Goal: Task Accomplishment & Management: Manage account settings

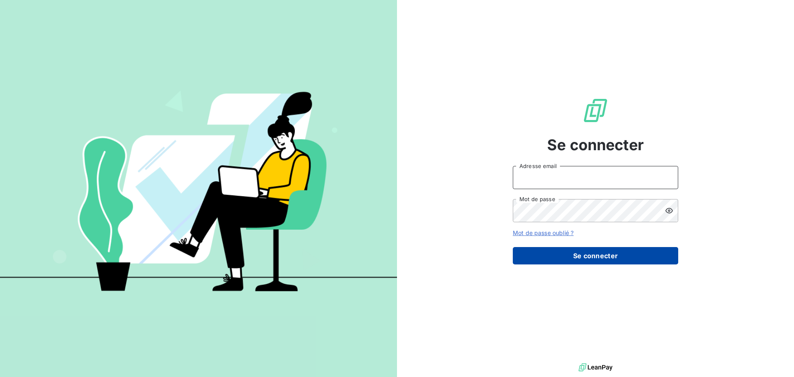
type input "[EMAIL_ADDRESS][DOMAIN_NAME]"
click at [641, 258] on button "Se connecter" at bounding box center [595, 255] width 165 height 17
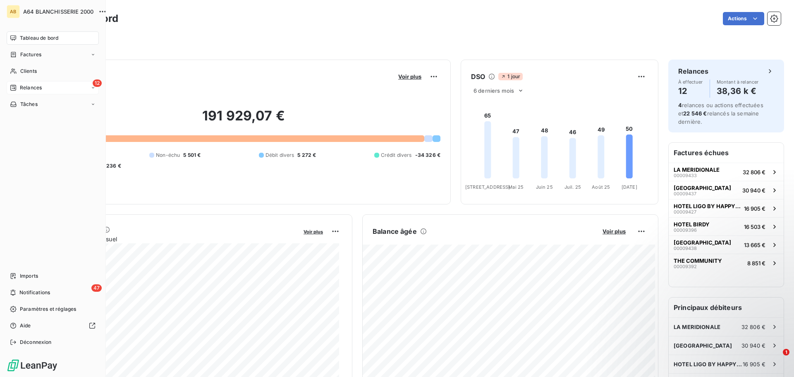
click at [51, 87] on div "12 Relances" at bounding box center [53, 87] width 92 height 13
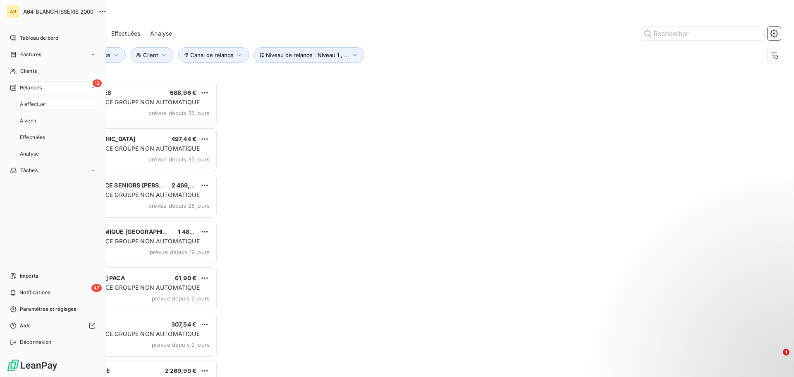
scroll to position [290, 172]
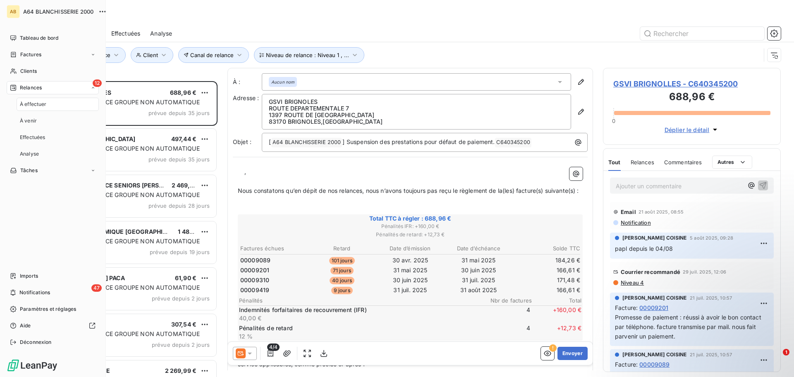
click at [36, 104] on span "À effectuer" at bounding box center [33, 104] width 27 height 7
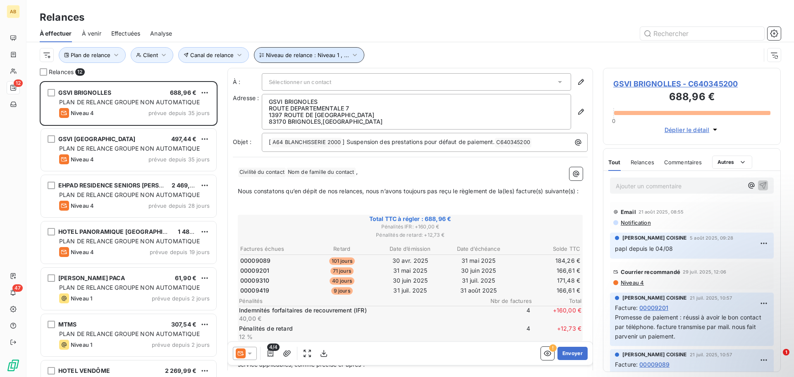
click at [351, 59] on icon "button" at bounding box center [355, 55] width 8 height 8
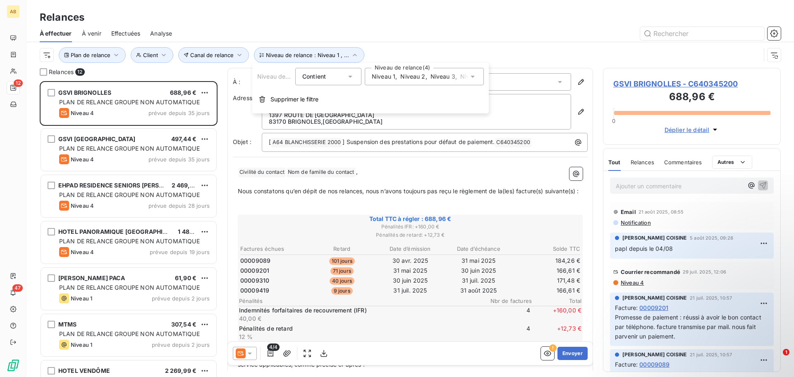
click at [480, 74] on div "Niveau 1 , [PERSON_NAME] 2 , [PERSON_NAME] 3 , Niveau 4" at bounding box center [424, 76] width 119 height 17
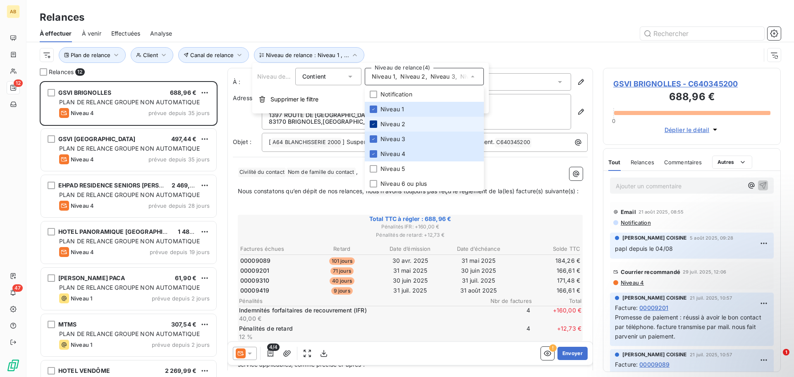
click at [373, 124] on icon at bounding box center [373, 124] width 5 height 5
click at [371, 139] on icon at bounding box center [373, 139] width 5 height 5
click at [374, 153] on icon at bounding box center [373, 153] width 5 height 5
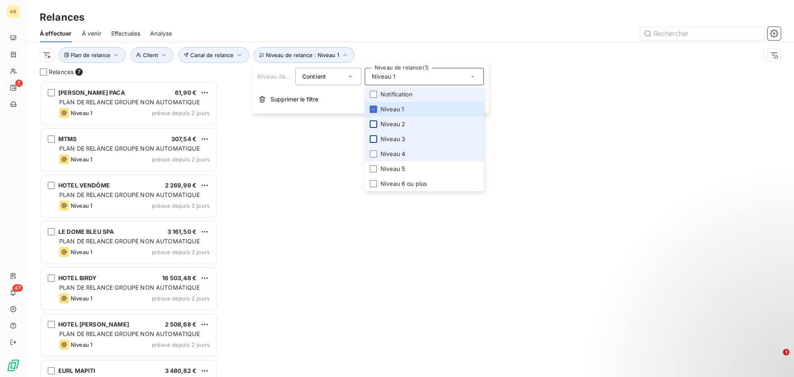
scroll to position [290, 172]
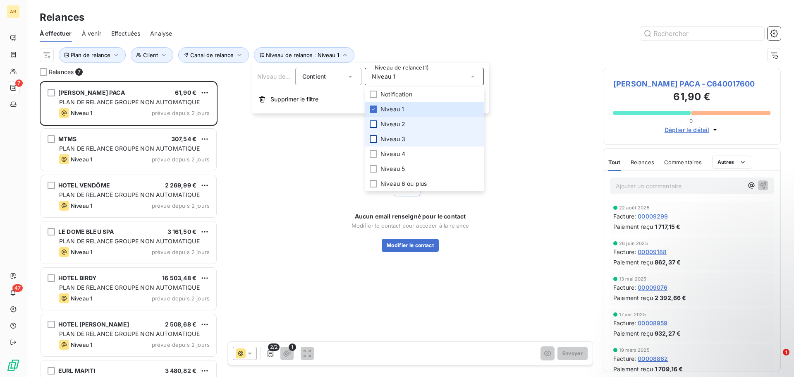
click at [491, 33] on div at bounding box center [481, 33] width 599 height 13
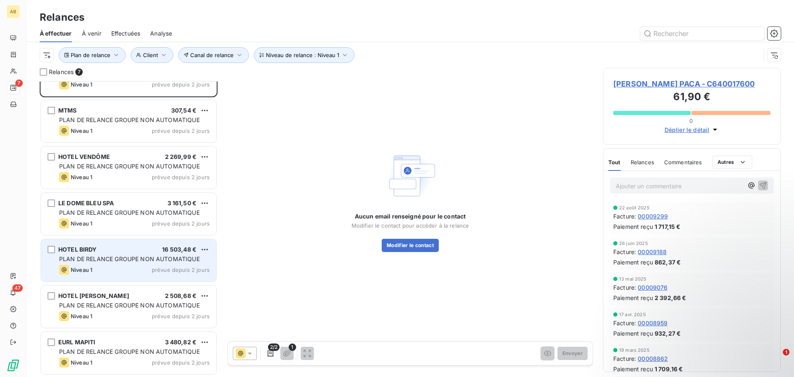
scroll to position [0, 0]
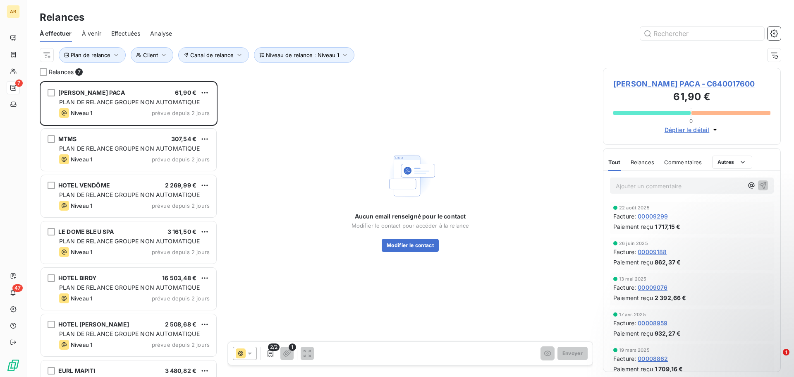
click at [621, 83] on span "[PERSON_NAME] PACA - C640017600" at bounding box center [692, 83] width 157 height 11
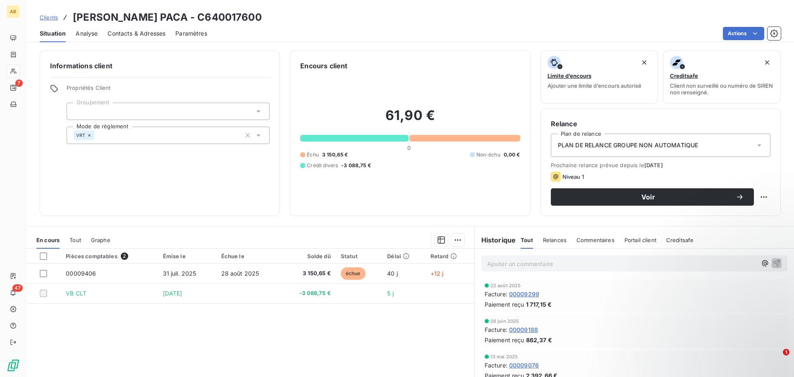
click at [755, 147] on icon at bounding box center [759, 145] width 8 height 8
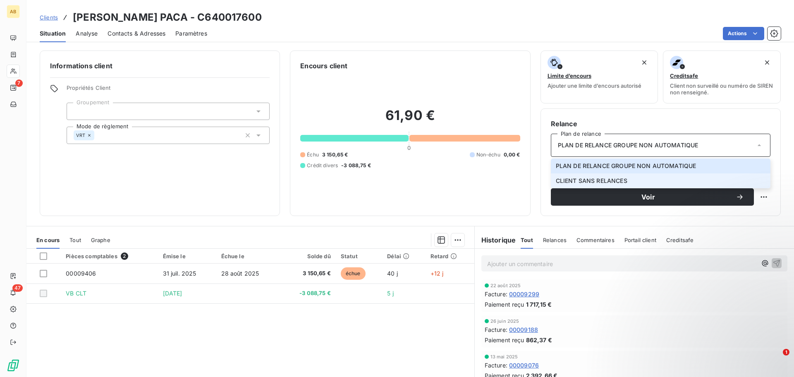
click at [592, 180] on span "CLIENT SANS RELANCES" at bounding box center [592, 181] width 72 height 8
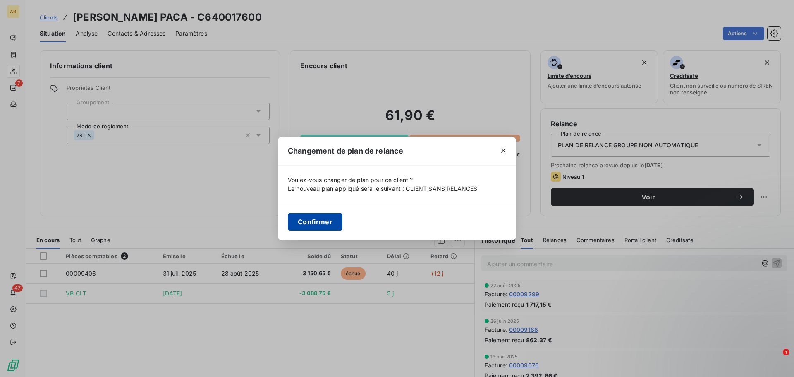
click at [320, 220] on button "Confirmer" at bounding box center [315, 221] width 55 height 17
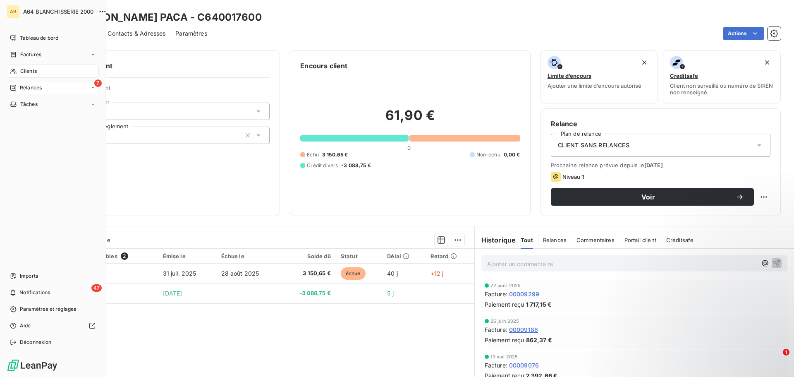
click at [67, 87] on div "7 Relances" at bounding box center [53, 87] width 92 height 13
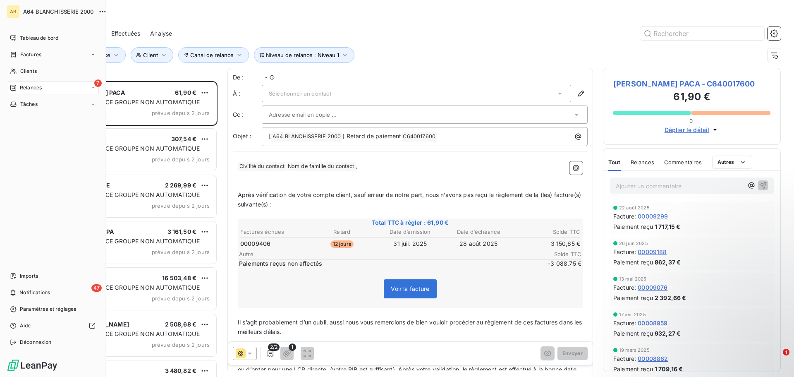
scroll to position [290, 172]
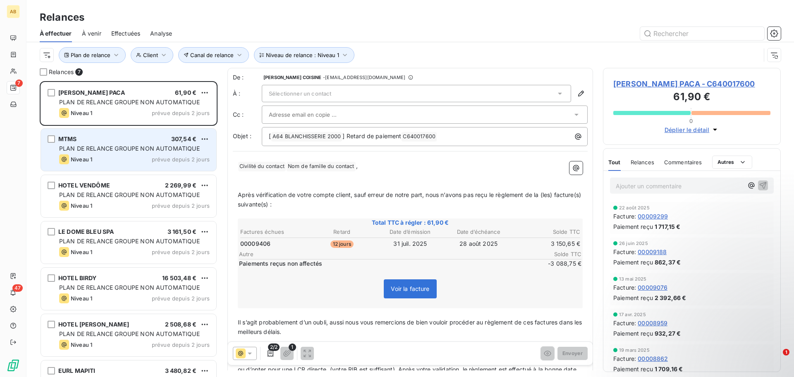
click at [131, 156] on div "Niveau 1 prévue depuis 2 jours" at bounding box center [134, 159] width 151 height 10
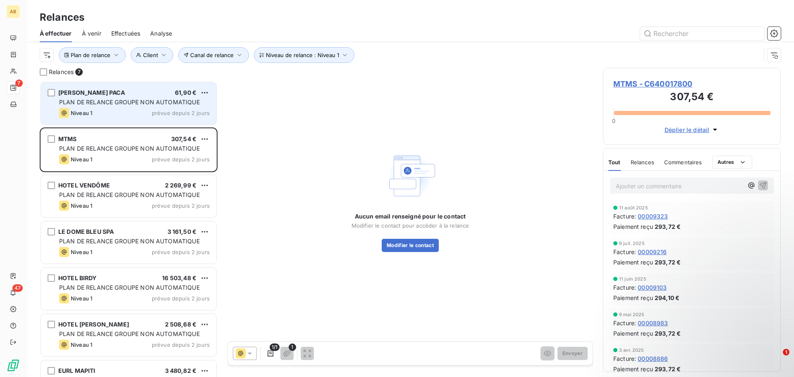
click at [139, 111] on div "Niveau 1 prévue depuis 2 jours" at bounding box center [134, 113] width 151 height 10
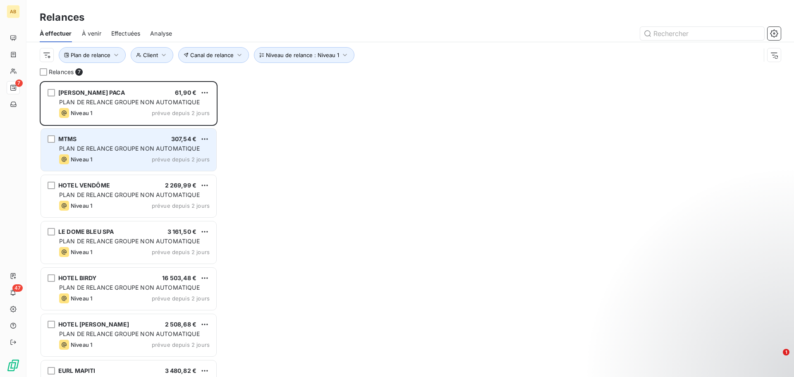
click at [133, 158] on div "Niveau 1 prévue depuis 2 jours" at bounding box center [134, 159] width 151 height 10
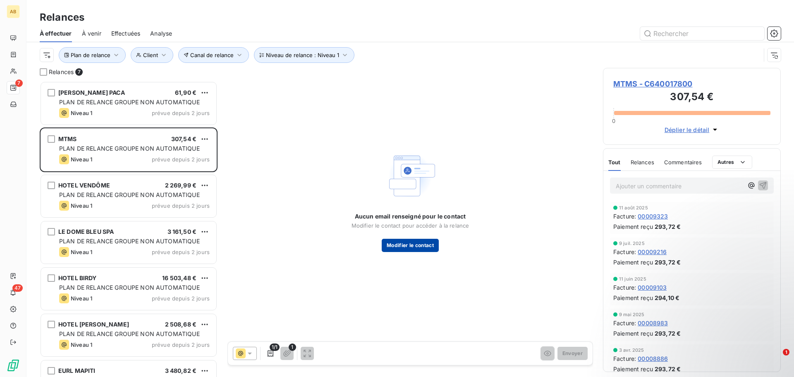
click at [407, 249] on button "Modifier le contact" at bounding box center [410, 245] width 57 height 13
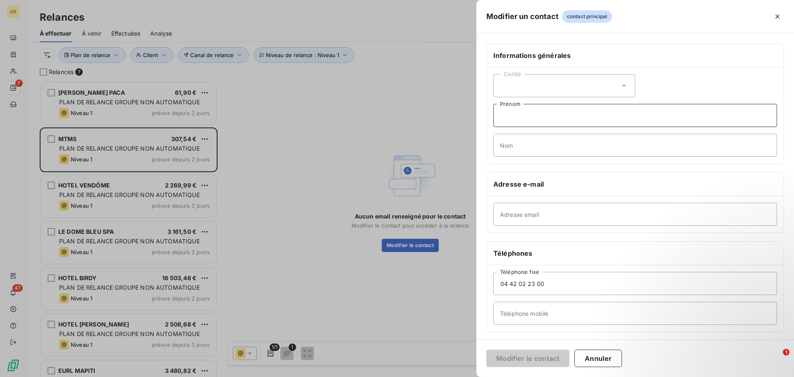
click at [548, 118] on input "Prénom" at bounding box center [636, 115] width 284 height 23
click at [620, 90] on div "Civilité" at bounding box center [565, 85] width 142 height 23
click at [525, 123] on span "Monsieur" at bounding box center [522, 121] width 25 height 8
click at [523, 119] on input "Prénom" at bounding box center [636, 115] width 284 height 23
type input "b"
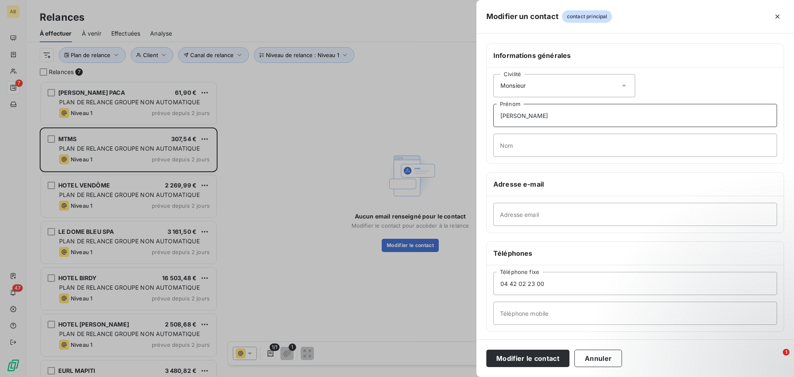
type input "[PERSON_NAME]"
click at [535, 146] on input "Nom" at bounding box center [636, 145] width 284 height 23
type input "[PERSON_NAME]"
click at [534, 220] on input "Adresse email" at bounding box center [636, 214] width 284 height 23
click at [601, 216] on input "Adresse email" at bounding box center [636, 214] width 284 height 23
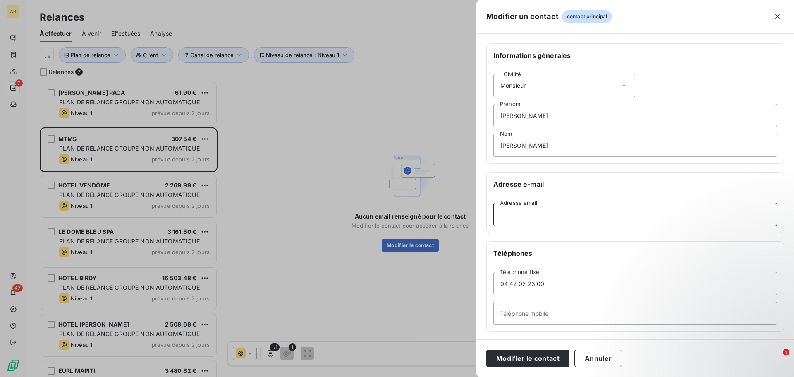
paste input "[PERSON_NAME][EMAIL_ADDRESS][DOMAIN_NAME]"
type input "[PERSON_NAME][EMAIL_ADDRESS][DOMAIN_NAME]"
click at [546, 357] on button "Modifier le contact" at bounding box center [528, 358] width 83 height 17
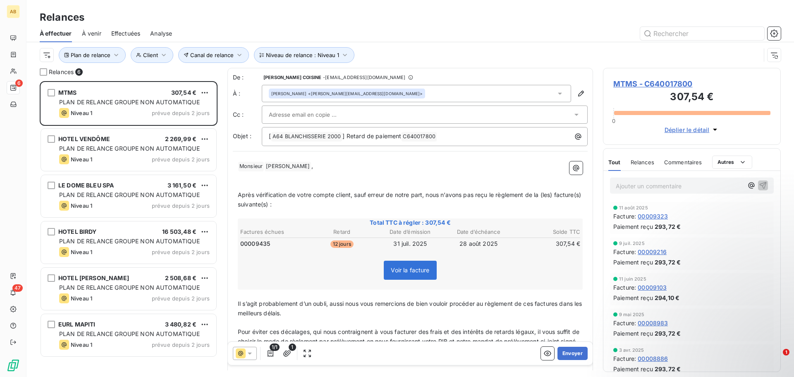
click at [623, 82] on span "MTMS - C640017800" at bounding box center [692, 83] width 157 height 11
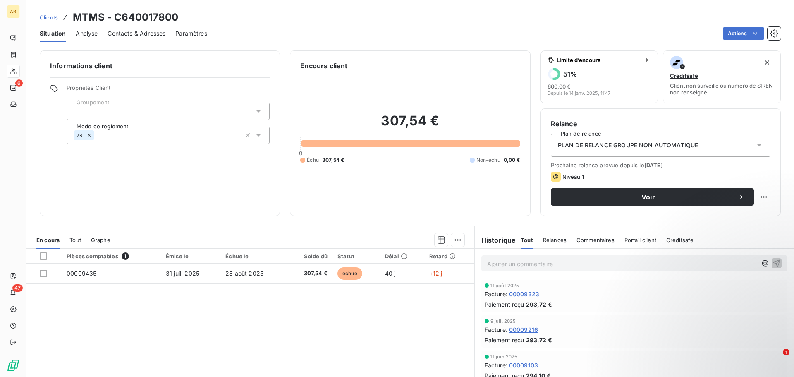
click at [133, 33] on span "Contacts & Adresses" at bounding box center [137, 33] width 58 height 8
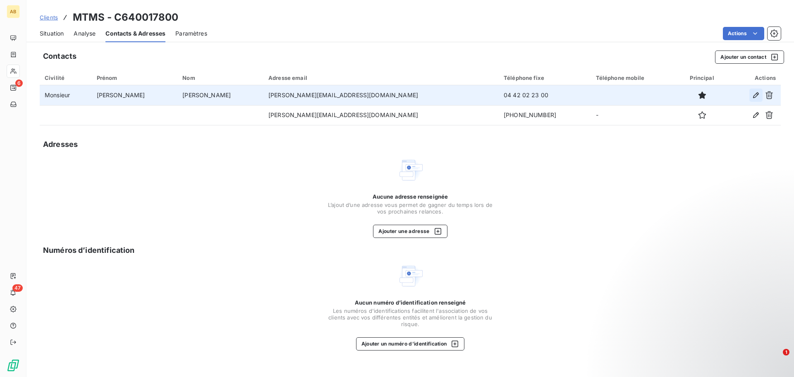
click at [756, 96] on icon "button" at bounding box center [756, 95] width 6 height 6
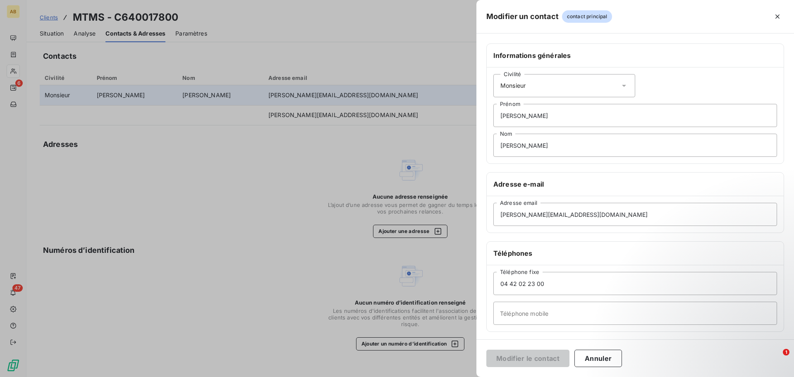
click at [621, 87] on icon at bounding box center [624, 86] width 8 height 8
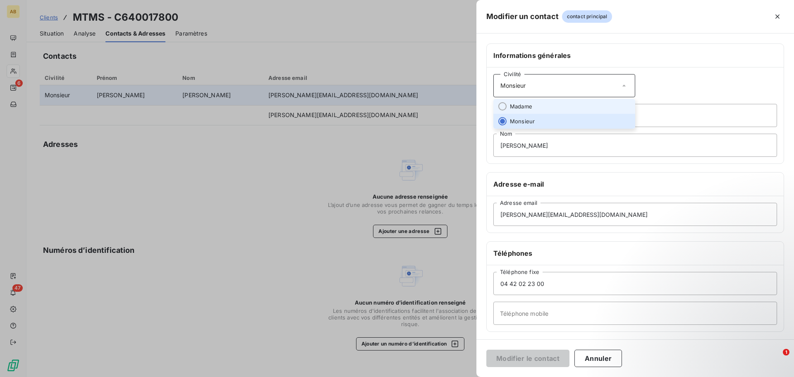
click at [533, 108] on li "Madame" at bounding box center [565, 106] width 142 height 15
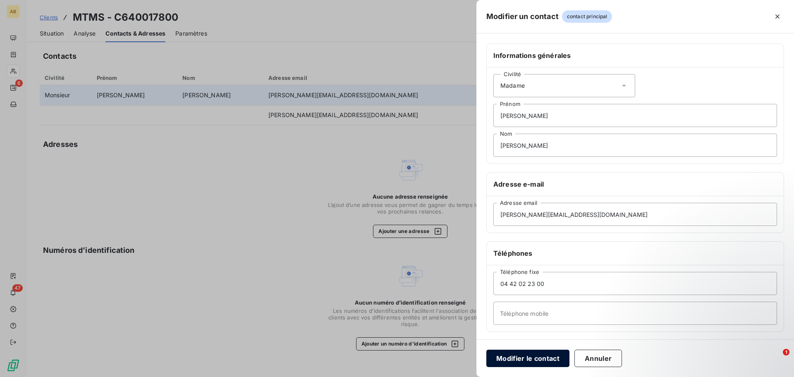
click at [513, 357] on button "Modifier le contact" at bounding box center [528, 358] width 83 height 17
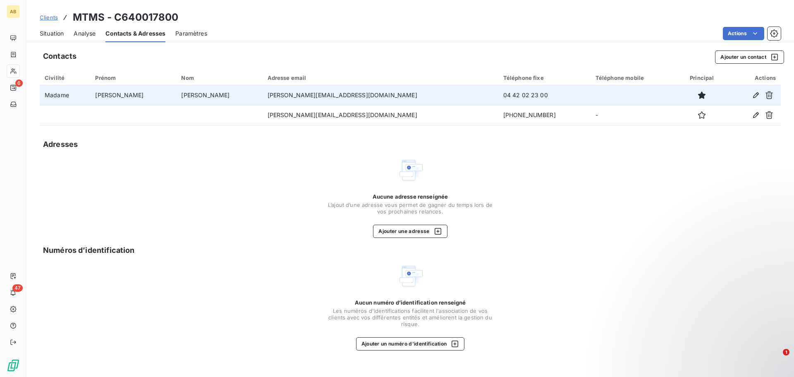
click at [45, 29] on span "Situation" at bounding box center [52, 33] width 24 height 8
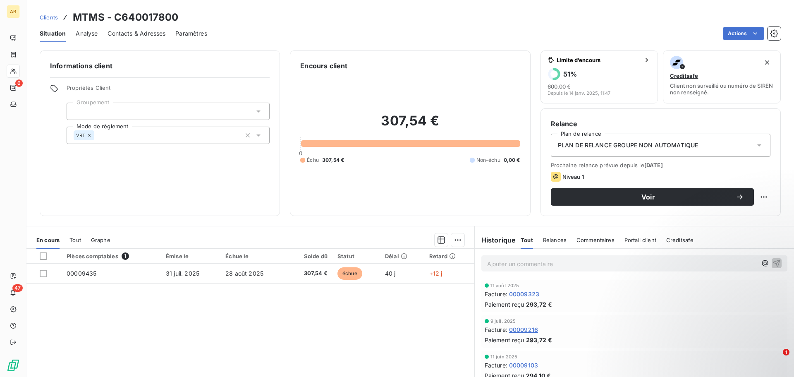
click at [85, 32] on span "Analyse" at bounding box center [87, 33] width 22 height 8
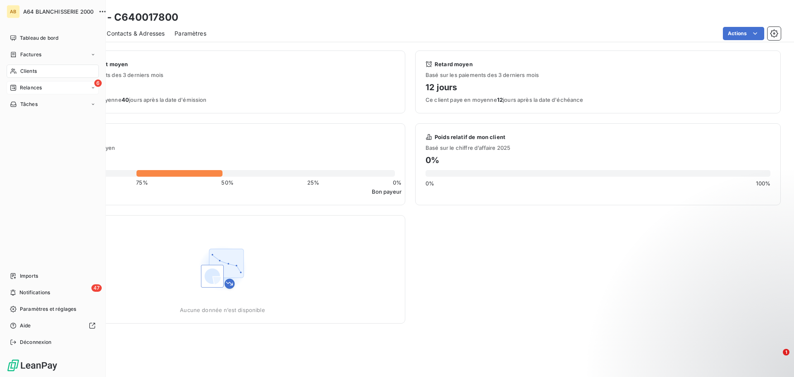
click at [40, 89] on span "Relances" at bounding box center [31, 87] width 22 height 7
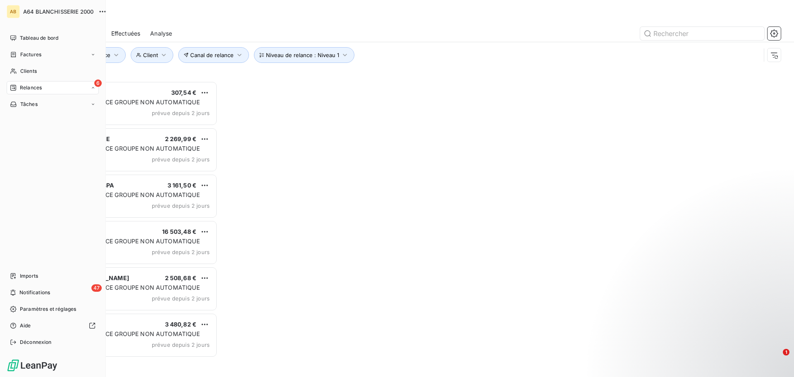
scroll to position [290, 172]
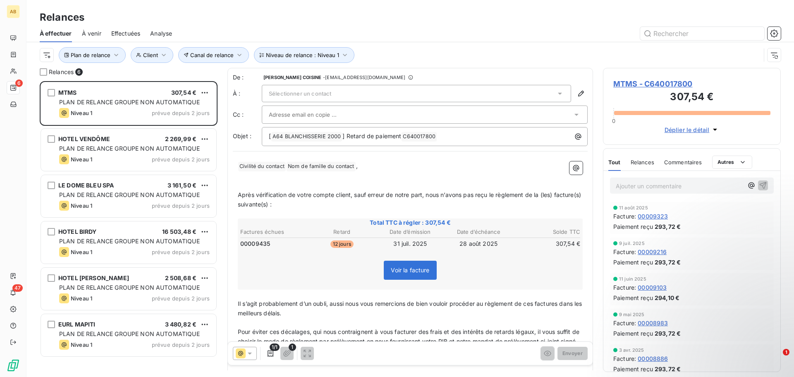
click at [354, 165] on span "Nom de famille du contact ﻿" at bounding box center [321, 167] width 69 height 10
click at [265, 165] on span "Civilité du contact ﻿" at bounding box center [262, 167] width 48 height 10
click at [355, 166] on span "Nom de famille du contact ﻿" at bounding box center [321, 167] width 69 height 10
click at [277, 170] on span "Civilité du contact ﻿" at bounding box center [262, 167] width 48 height 10
click at [284, 166] on span "Civilité du contact ﻿" at bounding box center [262, 167] width 48 height 10
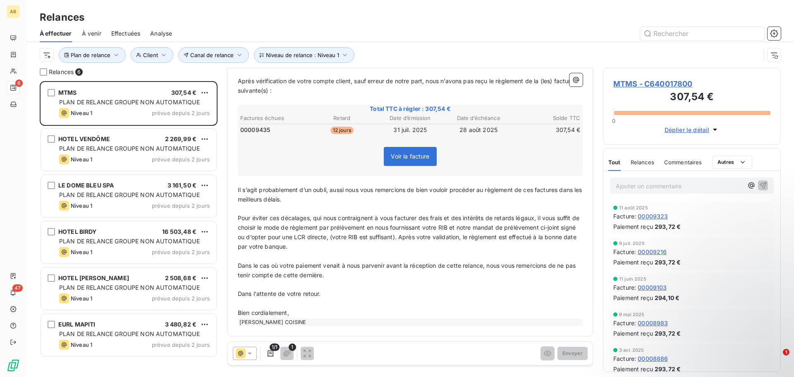
scroll to position [0, 0]
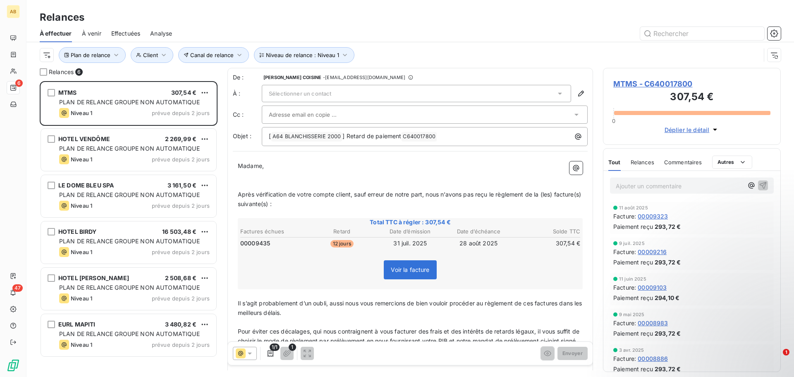
click at [557, 94] on icon at bounding box center [560, 93] width 8 height 8
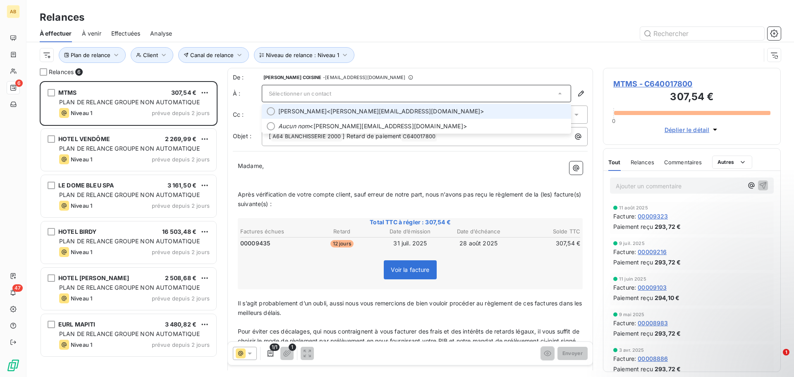
click at [362, 112] on span "[PERSON_NAME] <[PERSON_NAME][EMAIL_ADDRESS][DOMAIN_NAME]>" at bounding box center [422, 111] width 288 height 8
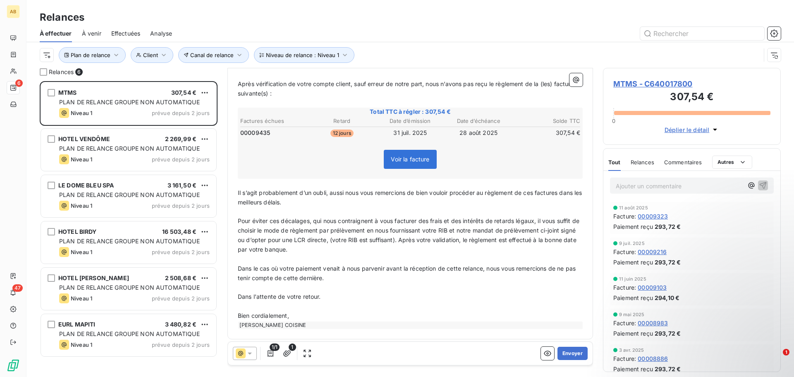
scroll to position [114, 0]
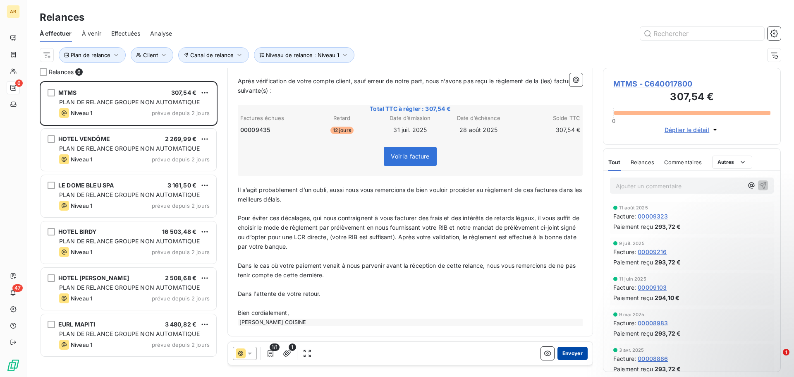
click at [565, 352] on button "Envoyer" at bounding box center [573, 353] width 30 height 13
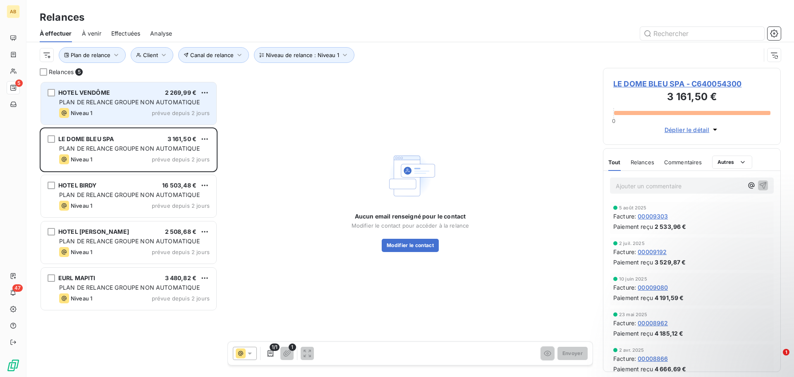
click at [110, 110] on div "Niveau 1 prévue depuis 2 jours" at bounding box center [134, 113] width 151 height 10
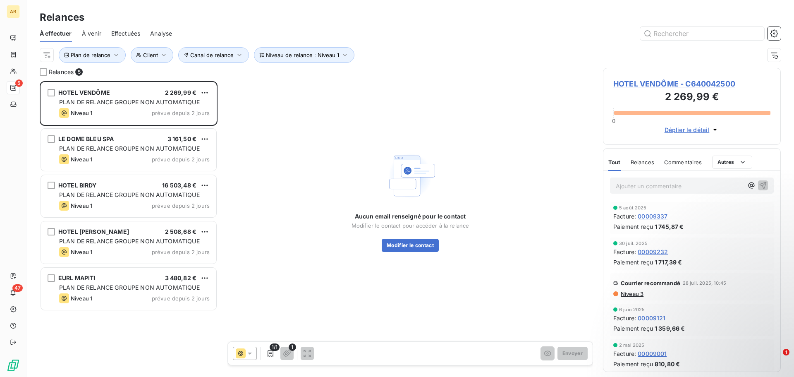
click at [674, 189] on p "Ajouter un commentaire ﻿" at bounding box center [679, 186] width 127 height 10
click at [760, 185] on icon "button" at bounding box center [763, 185] width 7 height 7
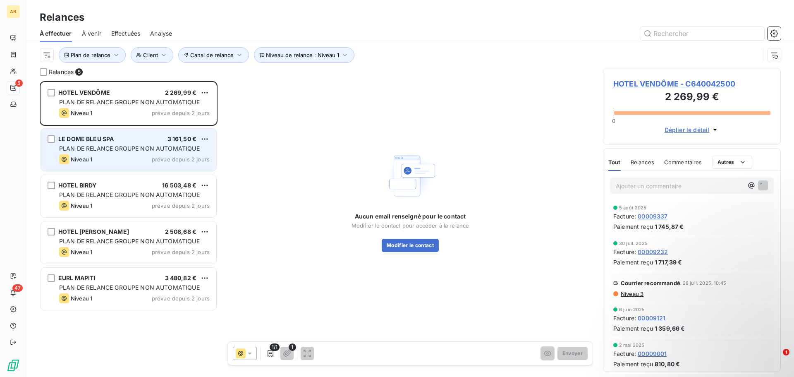
click at [124, 157] on div "Niveau 1 prévue depuis 2 jours" at bounding box center [134, 159] width 151 height 10
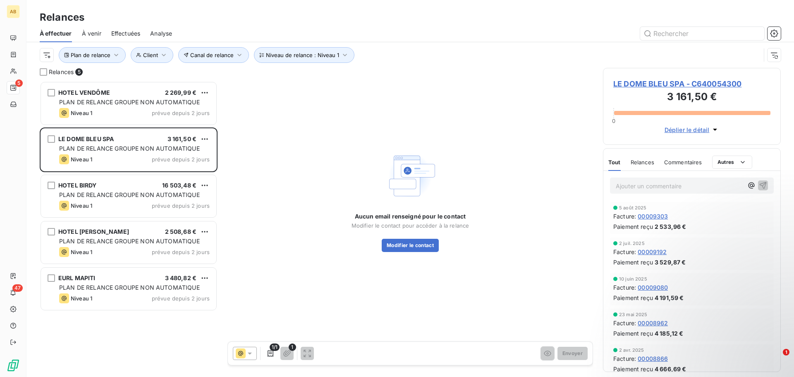
click at [719, 85] on span "LE DOME BLEU SPA - C640054300" at bounding box center [692, 83] width 157 height 11
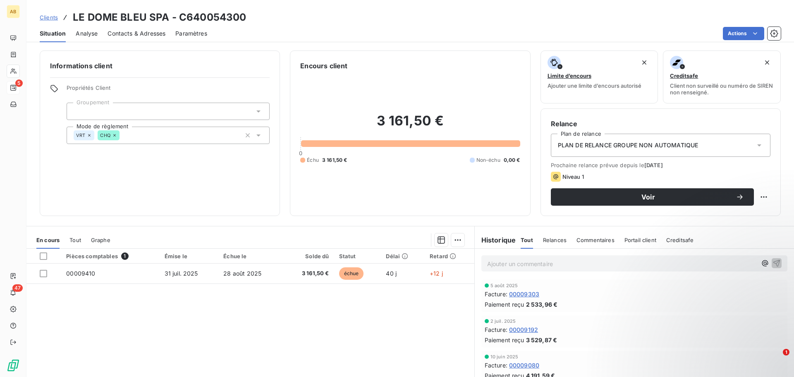
click at [141, 31] on span "Contacts & Adresses" at bounding box center [137, 33] width 58 height 8
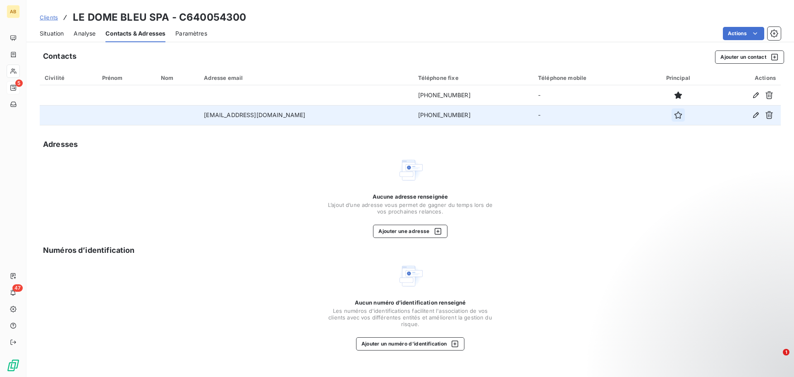
click at [675, 117] on icon "button" at bounding box center [678, 114] width 7 height 7
click at [51, 36] on span "Situation" at bounding box center [52, 33] width 24 height 8
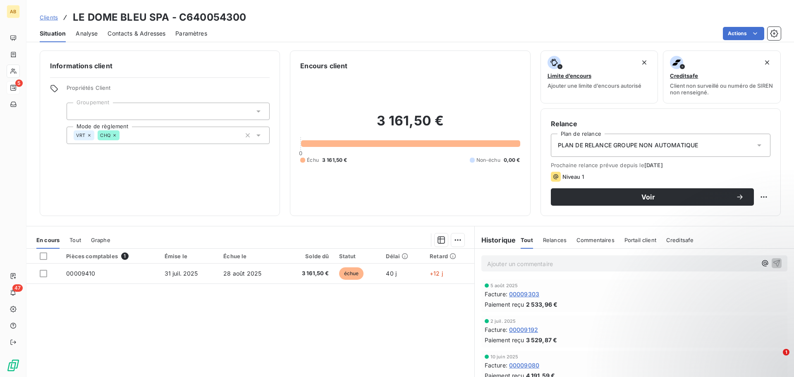
click at [88, 33] on span "Analyse" at bounding box center [87, 33] width 22 height 8
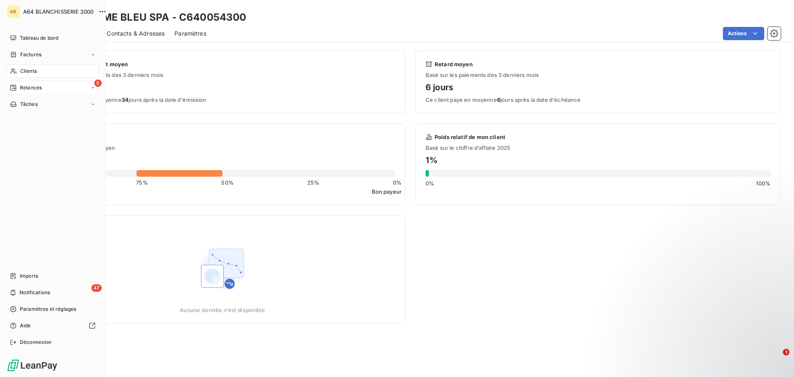
click at [35, 88] on span "Relances" at bounding box center [31, 87] width 22 height 7
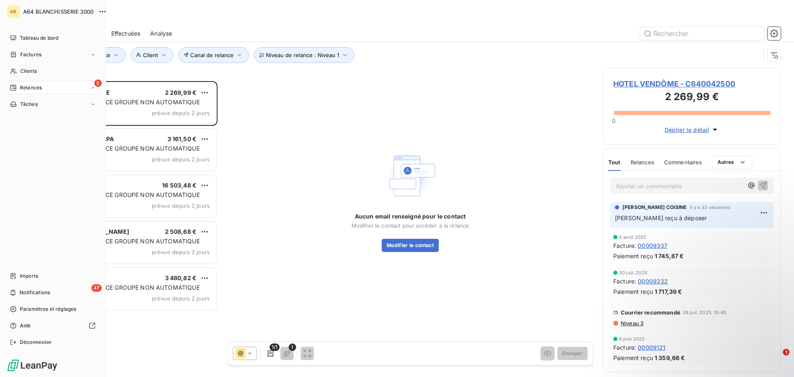
scroll to position [290, 172]
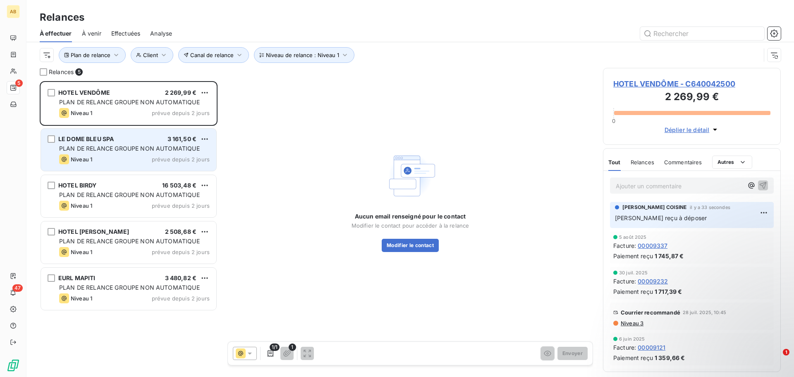
click at [117, 156] on div "Niveau 1 prévue depuis 2 jours" at bounding box center [134, 159] width 151 height 10
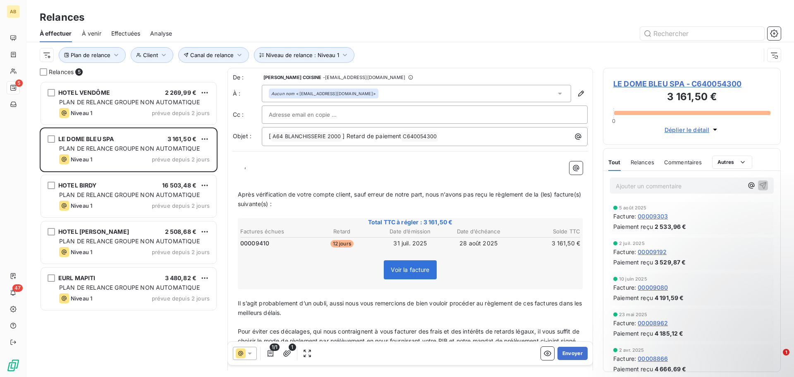
click at [239, 164] on p "﻿ ﻿ ﻿ ﻿ ," at bounding box center [410, 166] width 345 height 10
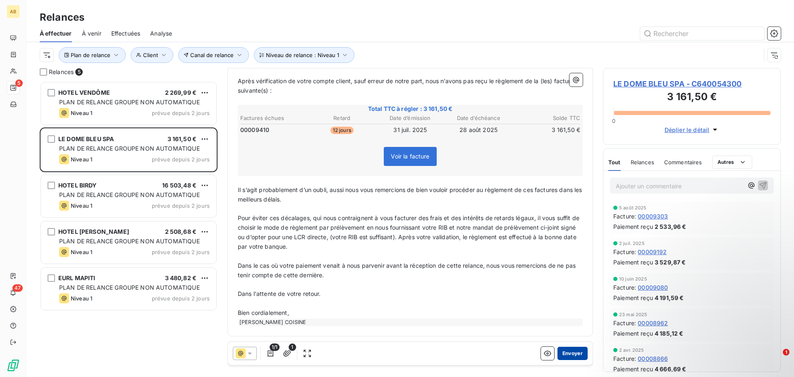
click at [565, 353] on button "Envoyer" at bounding box center [573, 353] width 30 height 13
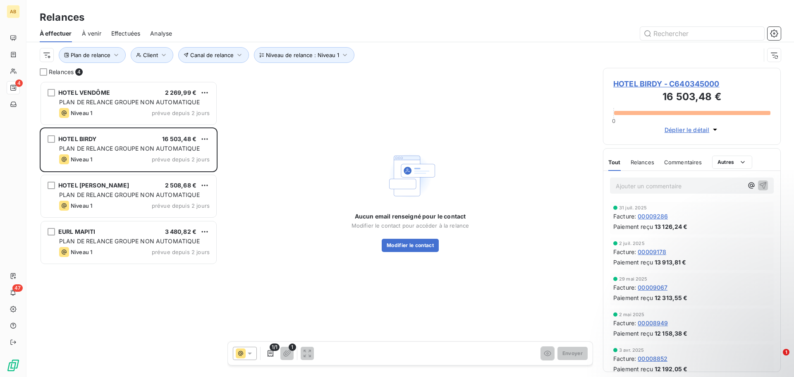
click at [626, 83] on span "HOTEL BIRDY - C640345000" at bounding box center [692, 83] width 157 height 11
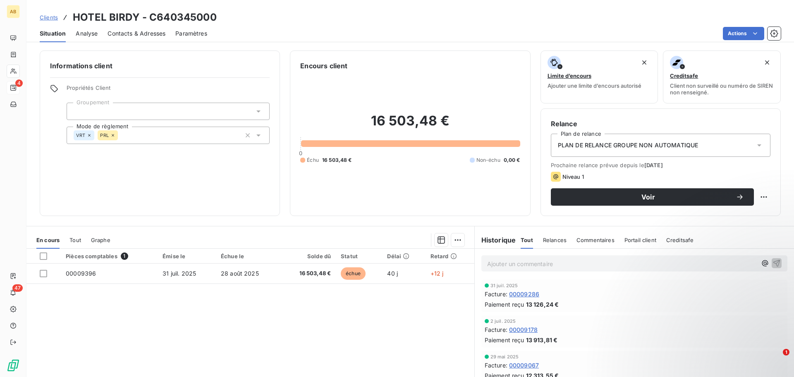
click at [136, 36] on span "Contacts & Adresses" at bounding box center [137, 33] width 58 height 8
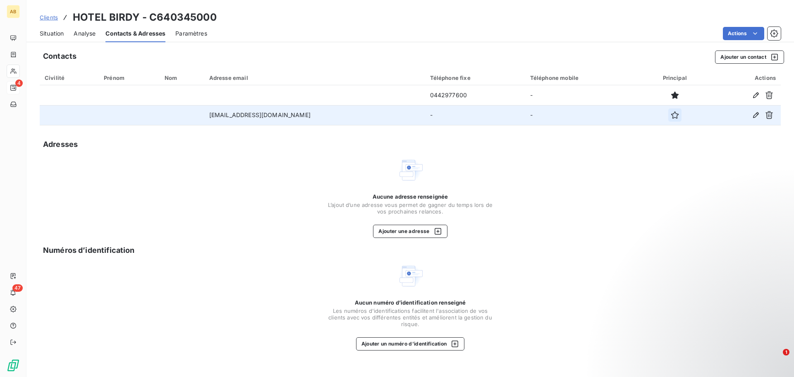
click at [671, 116] on icon "button" at bounding box center [675, 115] width 8 height 8
click at [55, 37] on span "Situation" at bounding box center [52, 33] width 24 height 8
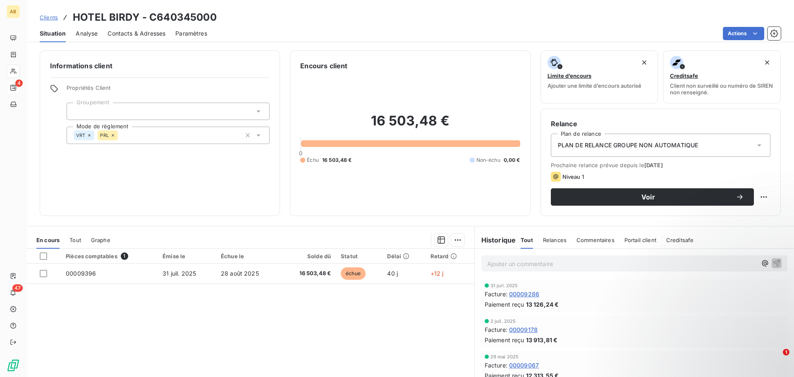
click at [84, 33] on span "Analyse" at bounding box center [87, 33] width 22 height 8
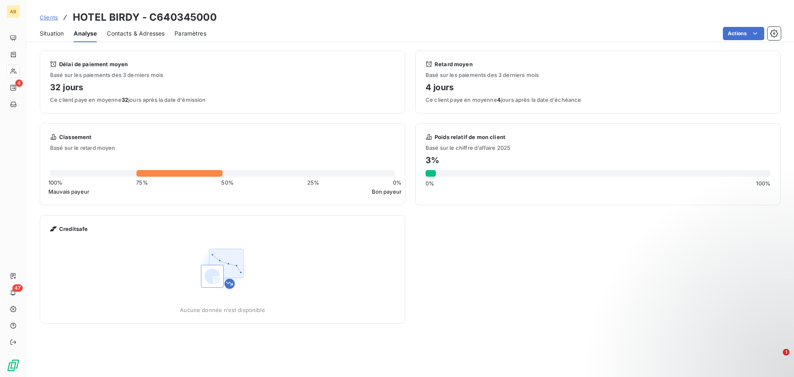
click at [41, 28] on div "Situation" at bounding box center [52, 33] width 24 height 17
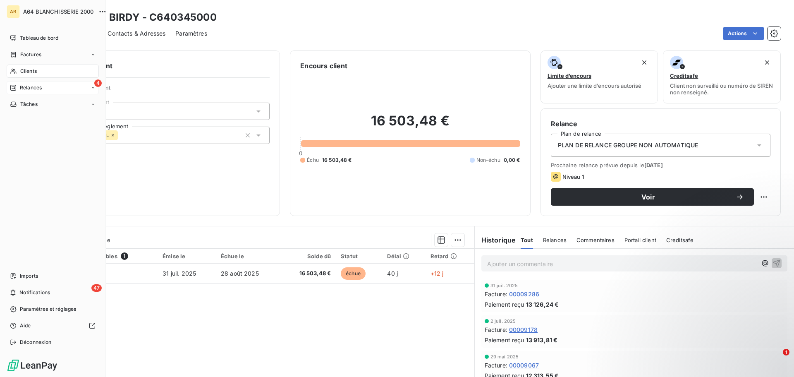
click at [87, 88] on div "4 Relances" at bounding box center [53, 87] width 92 height 13
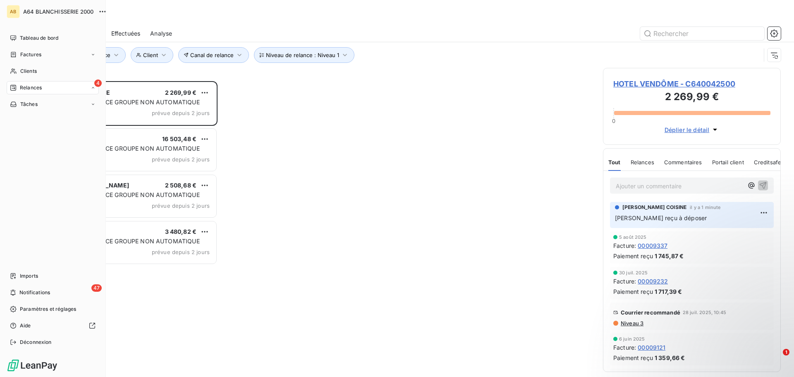
scroll to position [290, 172]
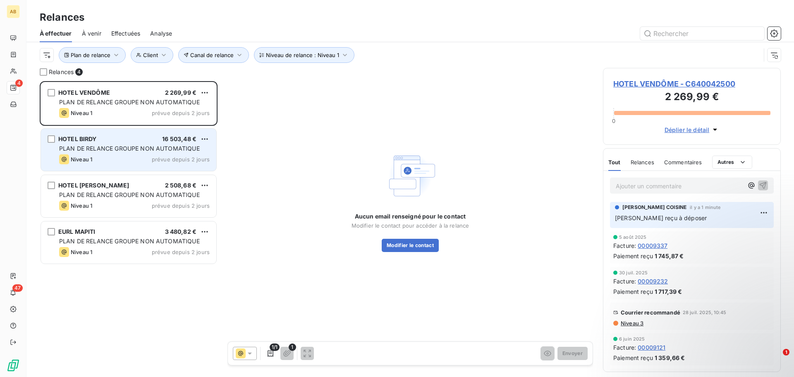
click at [143, 159] on div "Niveau 1 prévue depuis 2 jours" at bounding box center [134, 159] width 151 height 10
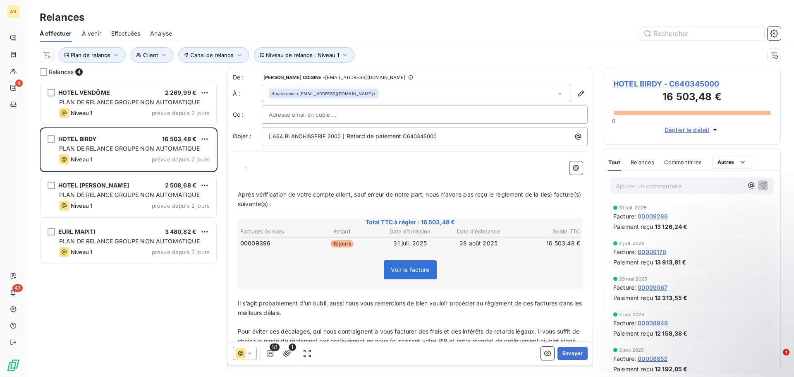
click at [235, 161] on div "﻿ ﻿ ﻿ ﻿ , ﻿ ﻿ Après vérification de votre compte client, sauf erreur de notre p…" at bounding box center [410, 300] width 355 height 288
click at [240, 163] on p "﻿ ﻿ ﻿ ﻿ ," at bounding box center [410, 166] width 345 height 10
click at [562, 353] on button "Envoyer" at bounding box center [573, 353] width 30 height 13
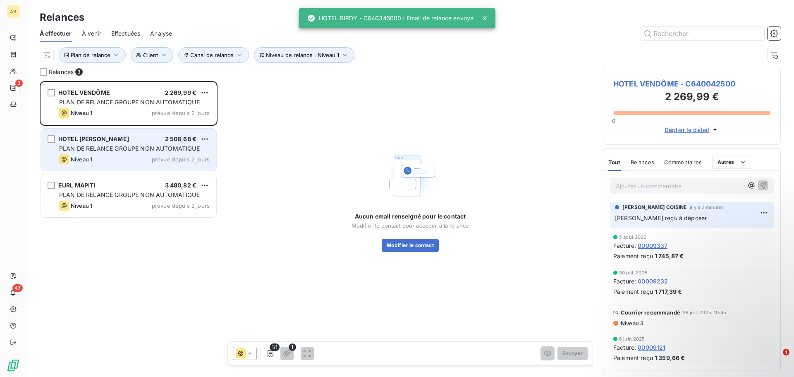
click at [115, 161] on div "Niveau 1 prévue depuis 2 jours" at bounding box center [134, 159] width 151 height 10
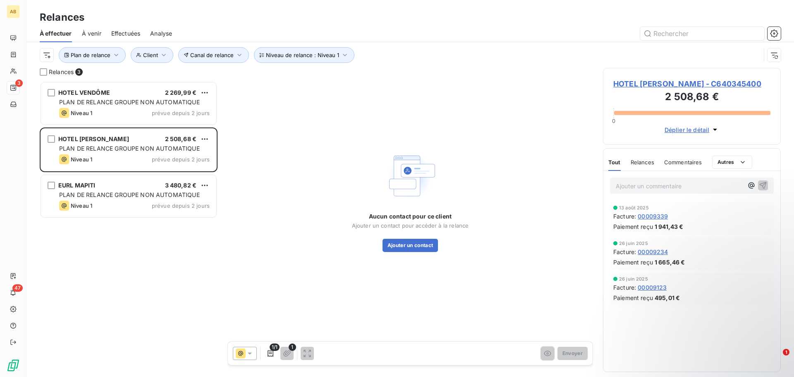
click at [646, 84] on span "HOTEL [PERSON_NAME] - C640345400" at bounding box center [692, 83] width 157 height 11
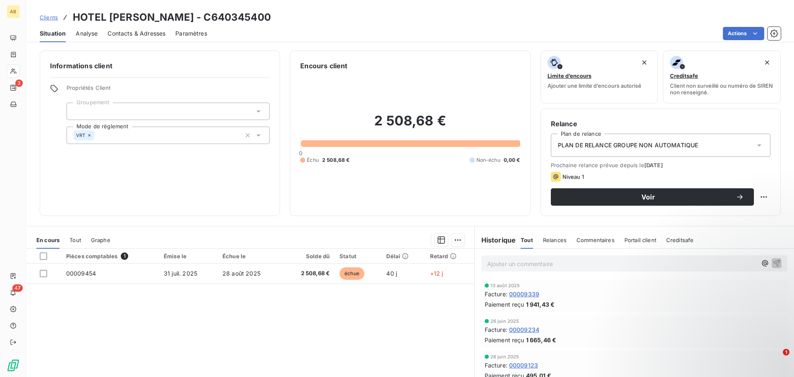
click at [148, 30] on span "Contacts & Adresses" at bounding box center [137, 33] width 58 height 8
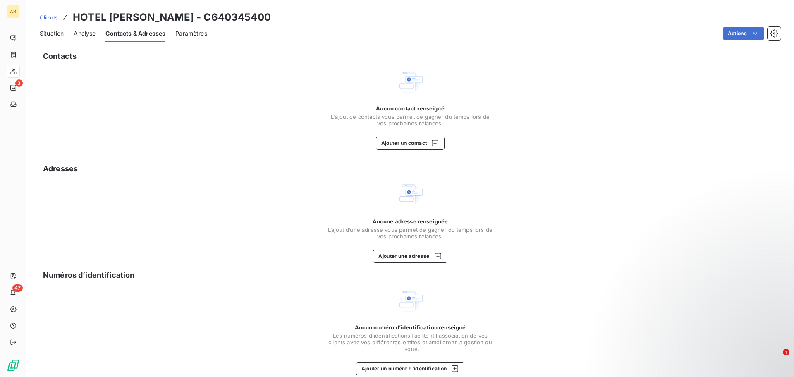
click at [46, 34] on span "Situation" at bounding box center [52, 33] width 24 height 8
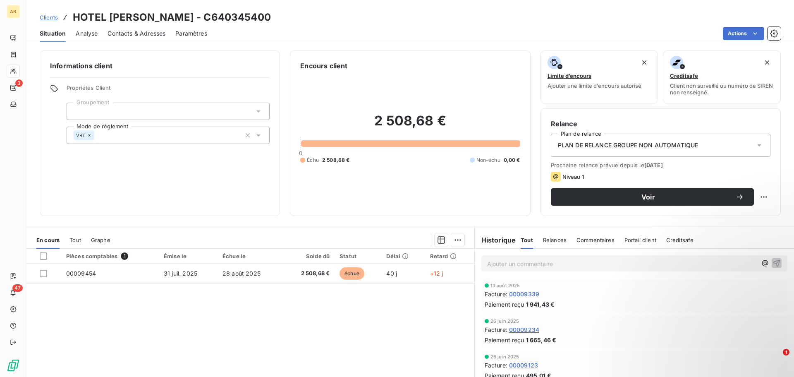
click at [160, 36] on span "Contacts & Adresses" at bounding box center [137, 33] width 58 height 8
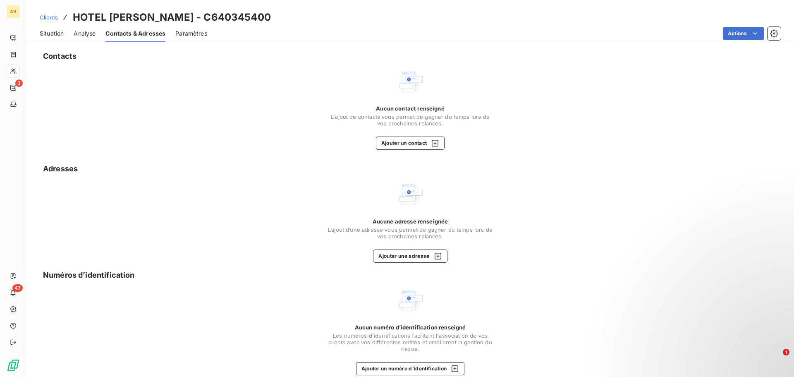
click at [53, 34] on span "Situation" at bounding box center [52, 33] width 24 height 8
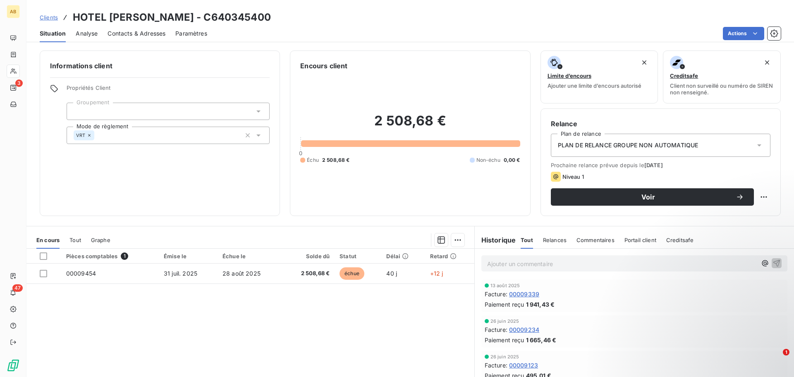
click at [84, 34] on span "Analyse" at bounding box center [87, 33] width 22 height 8
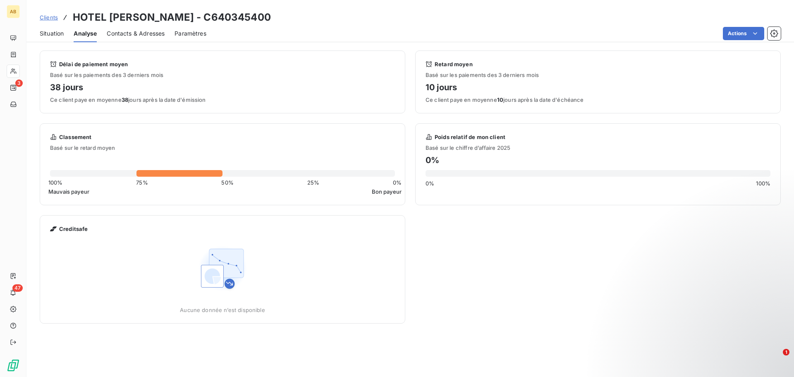
click at [48, 34] on span "Situation" at bounding box center [52, 33] width 24 height 8
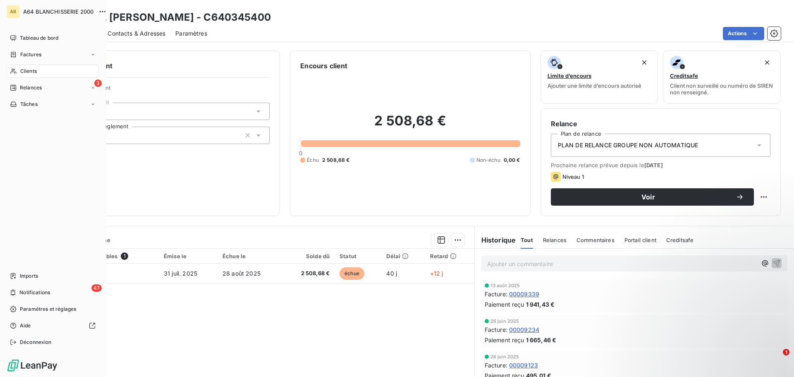
click at [29, 86] on span "Relances" at bounding box center [31, 87] width 22 height 7
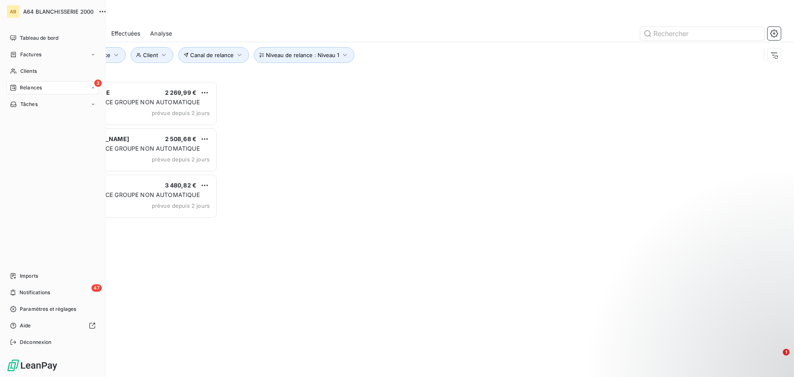
scroll to position [290, 172]
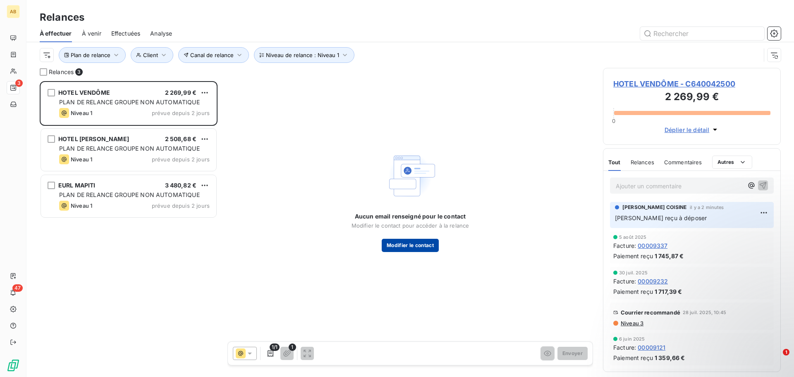
click at [426, 247] on button "Modifier le contact" at bounding box center [410, 245] width 57 height 13
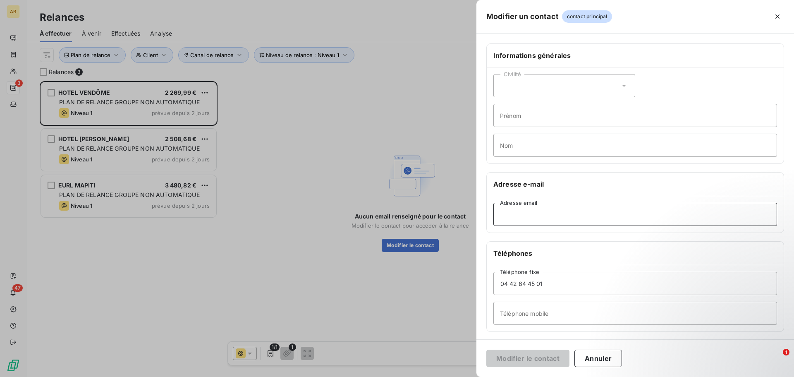
click at [523, 217] on input "Adresse email" at bounding box center [636, 214] width 284 height 23
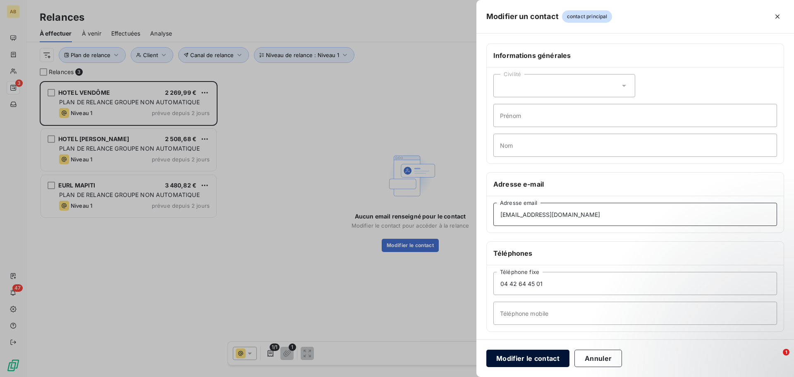
type input "[EMAIL_ADDRESS][DOMAIN_NAME]"
click at [537, 360] on button "Modifier le contact" at bounding box center [528, 358] width 83 height 17
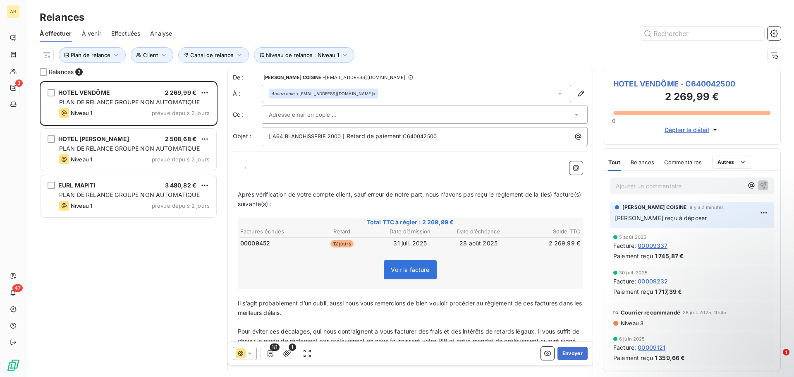
click at [132, 34] on span "Effectuées" at bounding box center [125, 33] width 29 height 8
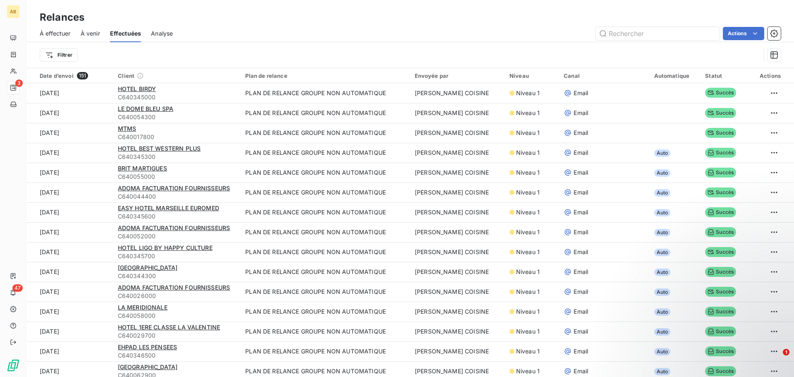
click at [86, 34] on span "À venir" at bounding box center [90, 33] width 19 height 8
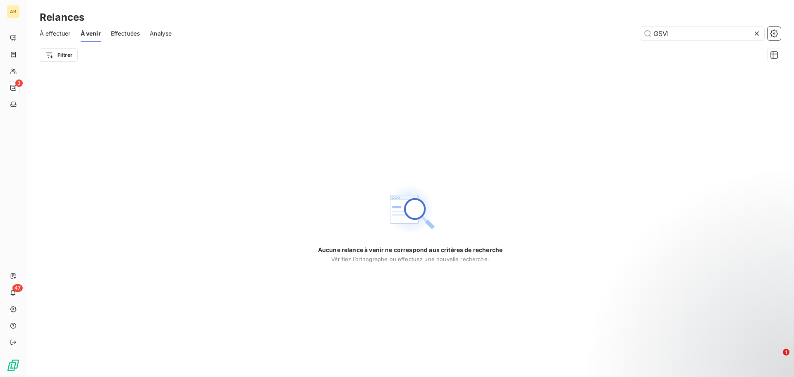
click at [46, 33] on span "À effectuer" at bounding box center [55, 33] width 31 height 8
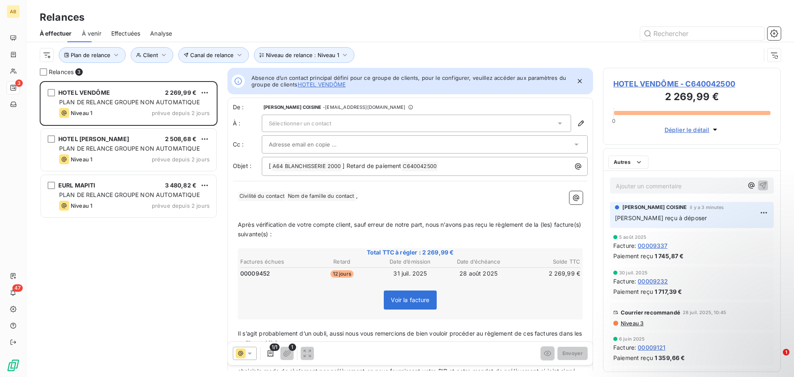
scroll to position [290, 172]
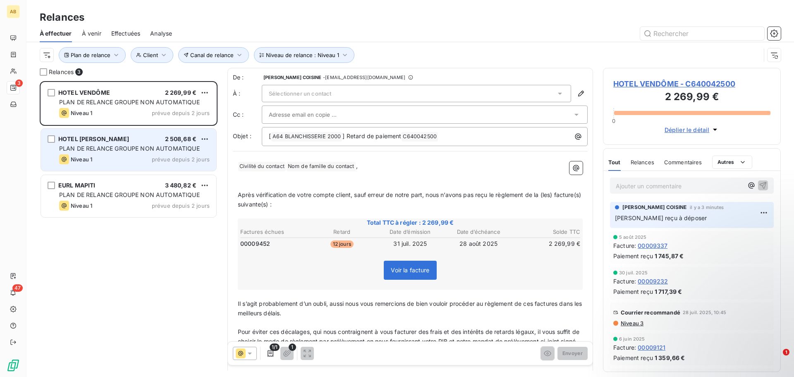
click at [120, 153] on div "HOTEL [PERSON_NAME] 2 508,68 € PLAN DE RELANCE GROUPE NON AUTOMATIQUE Niveau 1 …" at bounding box center [128, 150] width 175 height 42
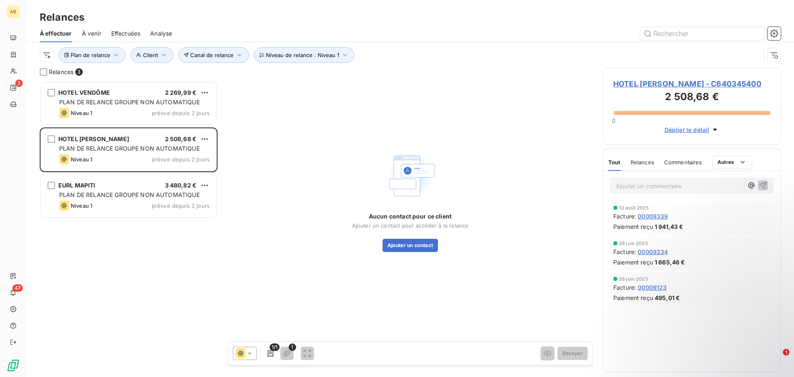
click at [701, 81] on span "HOTEL [PERSON_NAME] - C640345400" at bounding box center [692, 83] width 157 height 11
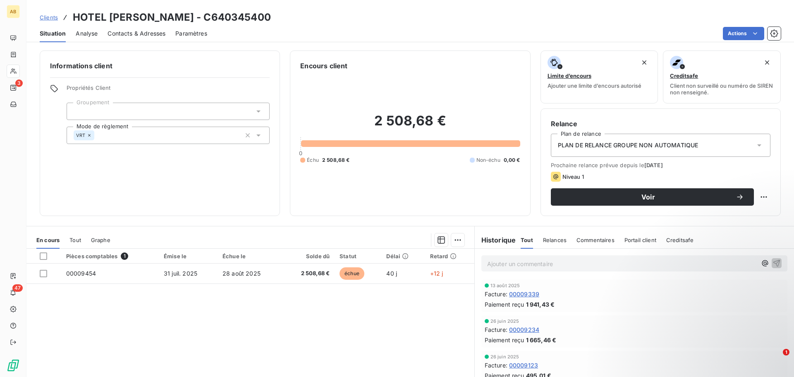
click at [121, 32] on span "Contacts & Adresses" at bounding box center [137, 33] width 58 height 8
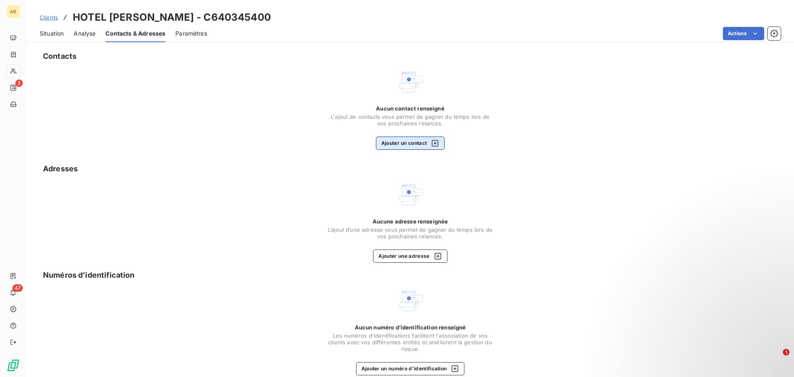
click at [407, 142] on button "Ajouter un contact" at bounding box center [410, 143] width 69 height 13
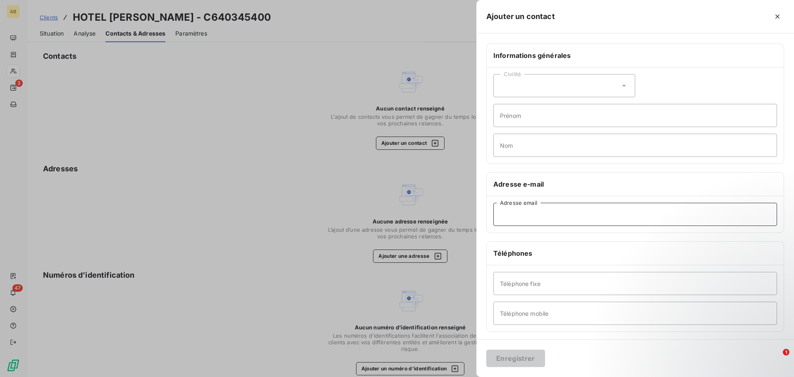
click at [556, 216] on input "Adresse email" at bounding box center [636, 214] width 284 height 23
type input "[EMAIL_ADDRESS][DOMAIN_NAME]"
click at [520, 362] on button "Enregistrer" at bounding box center [516, 358] width 59 height 17
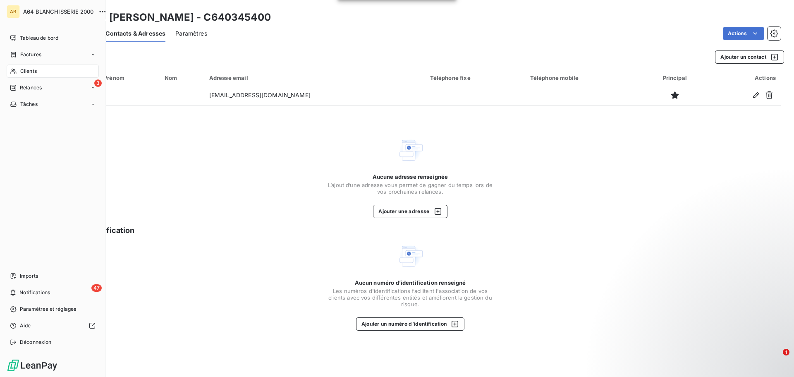
click at [36, 89] on span "Relances" at bounding box center [31, 87] width 22 height 7
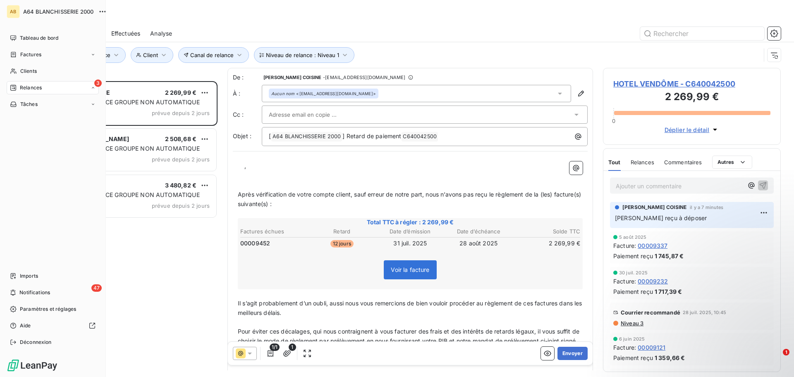
scroll to position [290, 172]
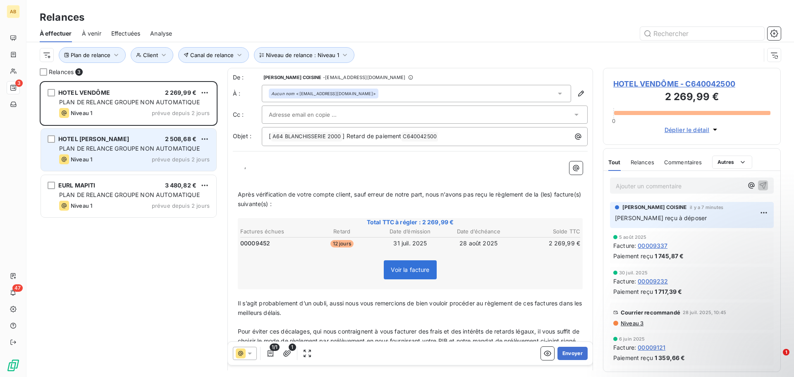
click at [135, 153] on div "HOTEL [PERSON_NAME] 2 508,68 € PLAN DE RELANCE GROUPE NON AUTOMATIQUE Niveau 1 …" at bounding box center [128, 150] width 175 height 42
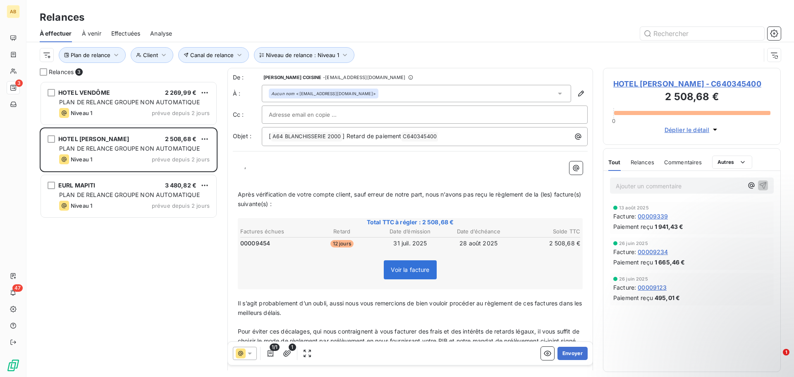
click at [239, 166] on p "﻿ ﻿ ﻿ ﻿ ," at bounding box center [410, 166] width 345 height 10
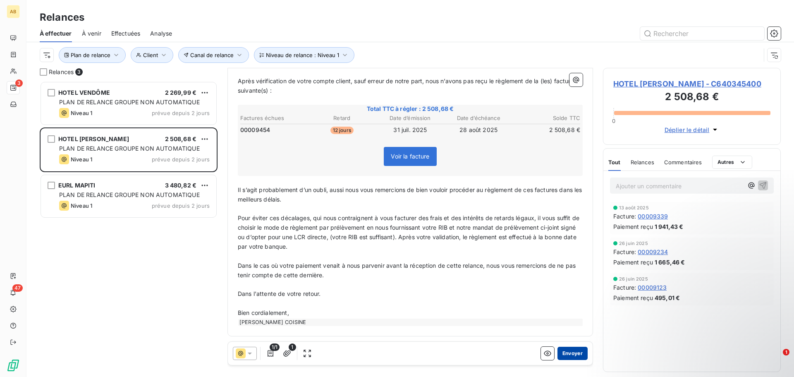
click at [568, 355] on button "Envoyer" at bounding box center [573, 353] width 30 height 13
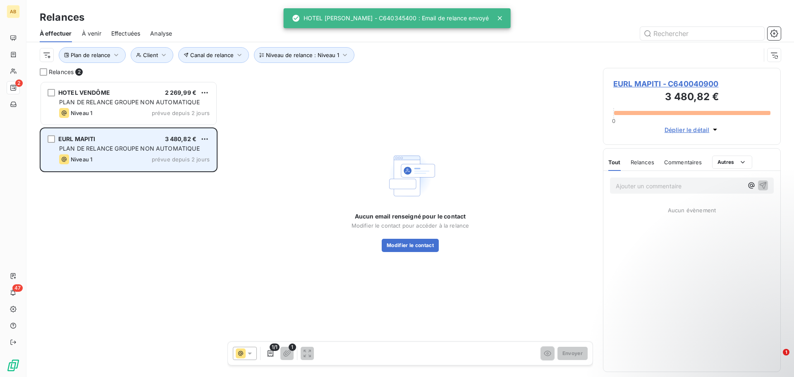
click at [115, 163] on div "Niveau 1 prévue depuis 2 jours" at bounding box center [134, 159] width 151 height 10
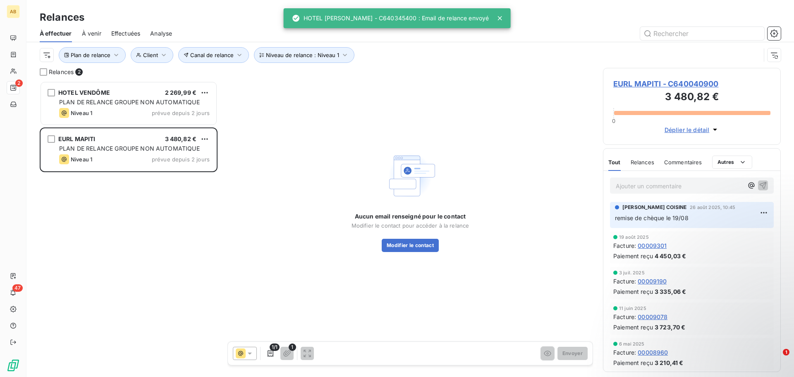
click at [670, 184] on p "Ajouter un commentaire ﻿" at bounding box center [679, 186] width 127 height 10
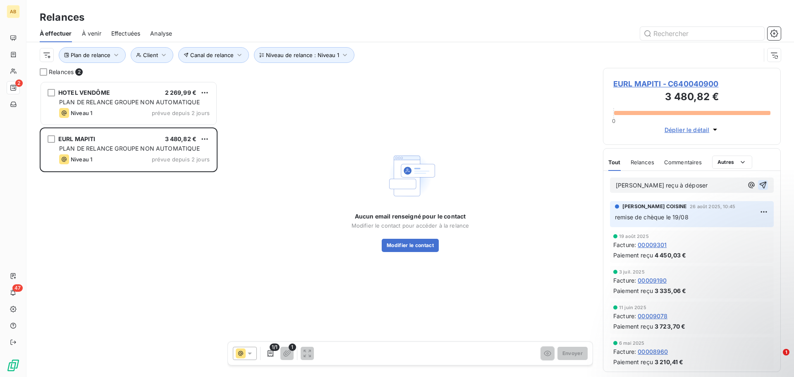
click at [759, 184] on icon "button" at bounding box center [763, 185] width 8 height 8
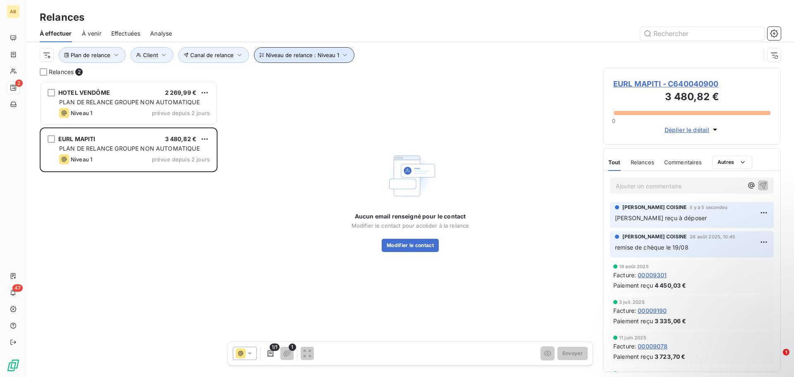
click at [343, 53] on icon "button" at bounding box center [345, 55] width 8 height 8
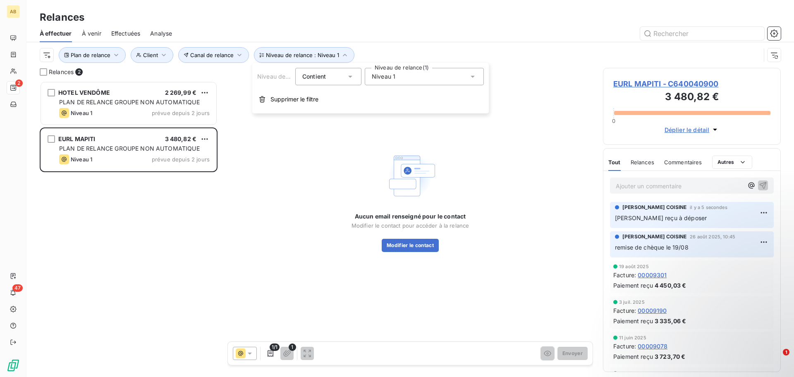
click at [475, 77] on icon at bounding box center [473, 76] width 8 height 8
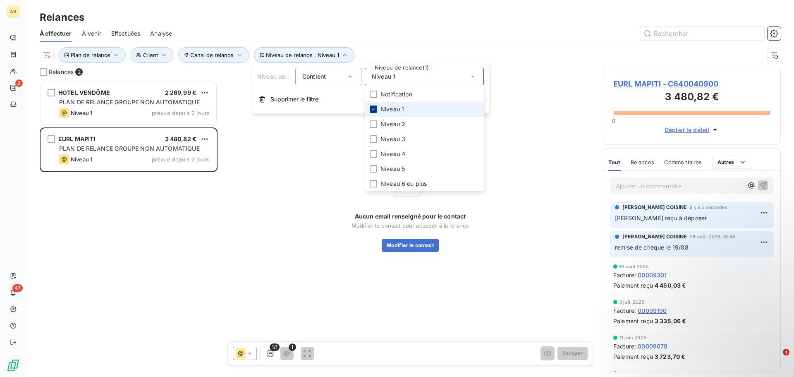
click at [372, 110] on icon at bounding box center [373, 109] width 5 height 5
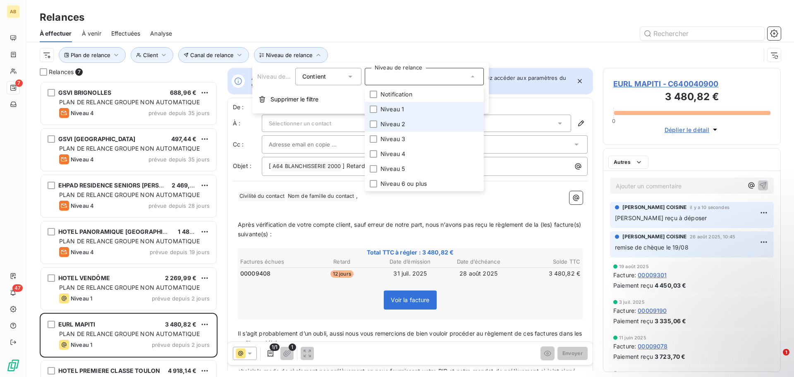
scroll to position [290, 172]
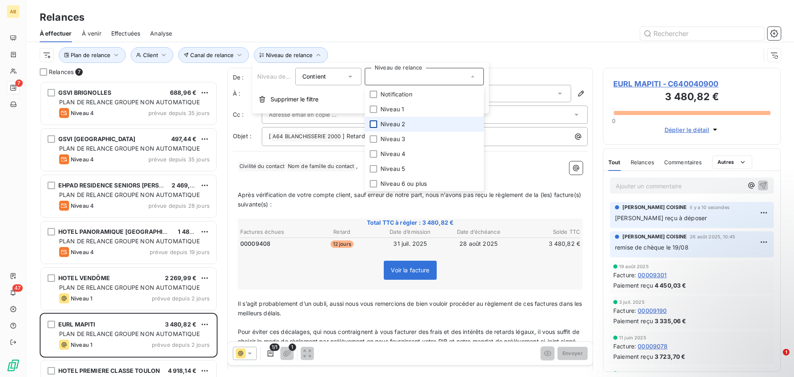
click at [373, 121] on div at bounding box center [373, 123] width 7 height 7
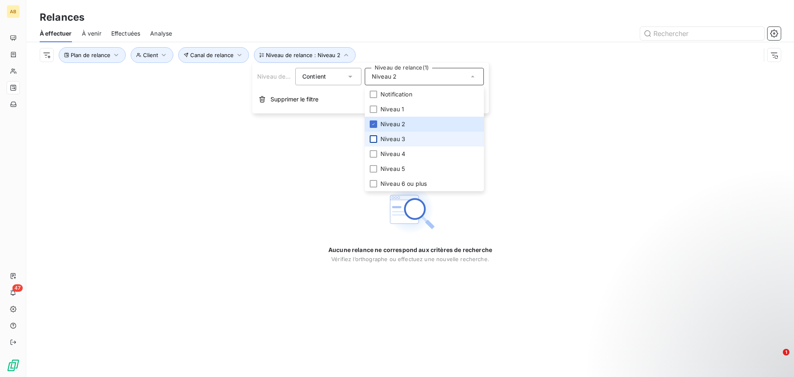
click at [374, 139] on div at bounding box center [373, 138] width 7 height 7
click at [373, 122] on icon at bounding box center [373, 124] width 5 height 5
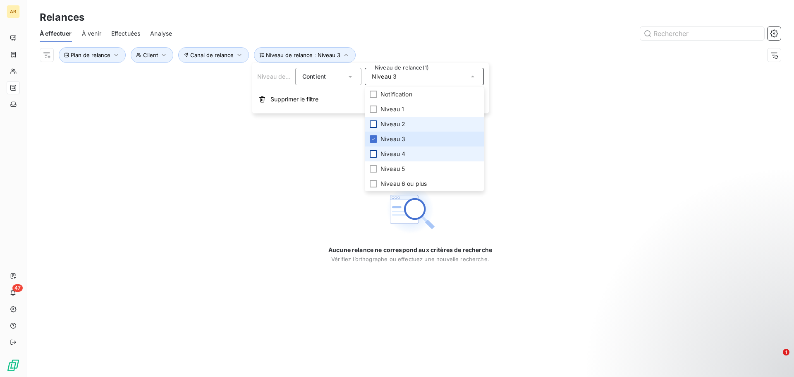
click at [375, 154] on div at bounding box center [373, 153] width 7 height 7
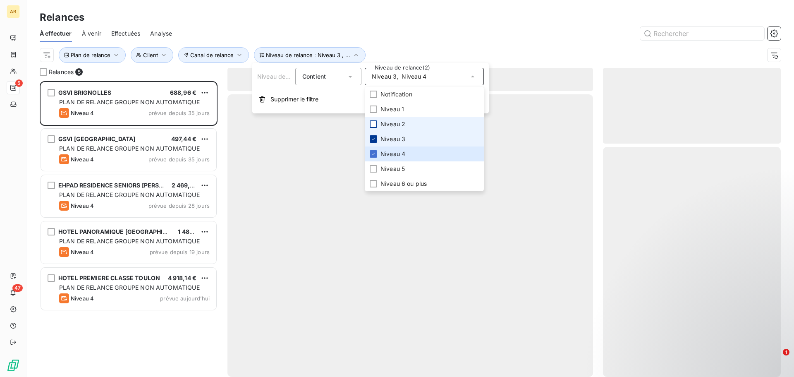
scroll to position [290, 172]
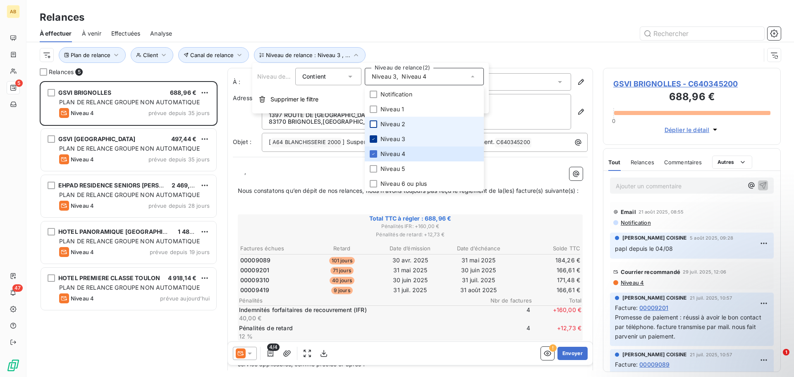
click at [374, 139] on icon at bounding box center [373, 139] width 2 height 2
click at [120, 354] on div "GSVI BRIGNOLLES 688,96 € PLAN DE RELANCE GROUPE NON AUTOMATIQUE Niveau 4 prévue…" at bounding box center [129, 229] width 178 height 296
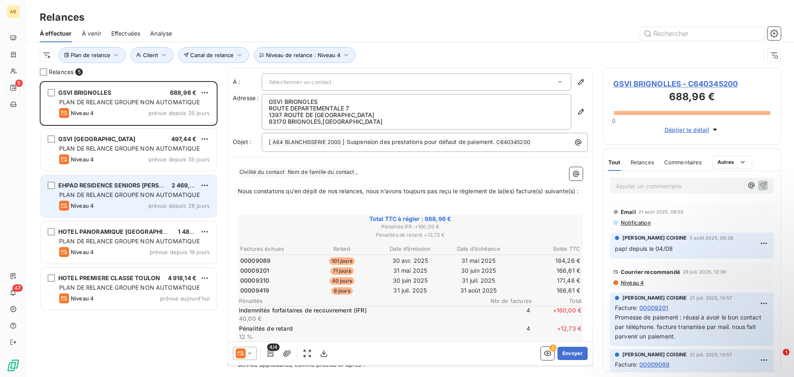
click at [137, 205] on div "Niveau 4 prévue depuis 28 jours" at bounding box center [134, 206] width 151 height 10
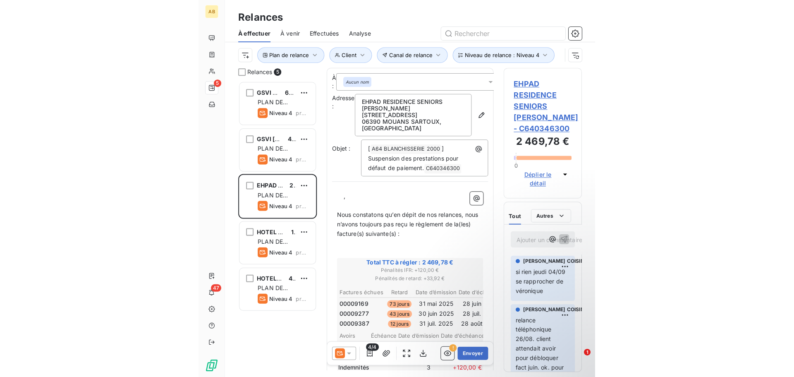
scroll to position [290, 172]
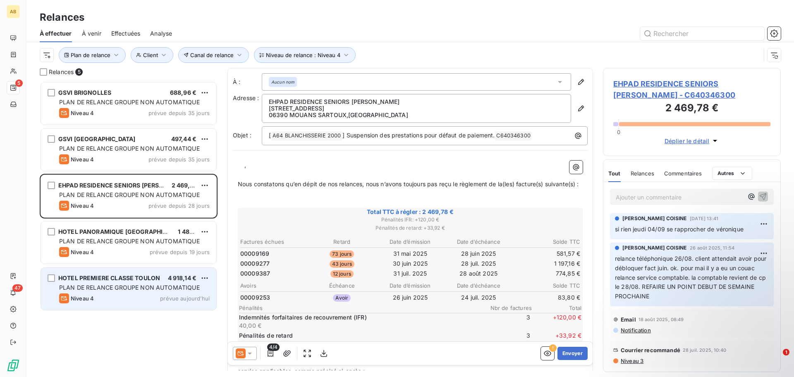
click at [118, 299] on div "Niveau 4 prévue aujourd’hui" at bounding box center [134, 298] width 151 height 10
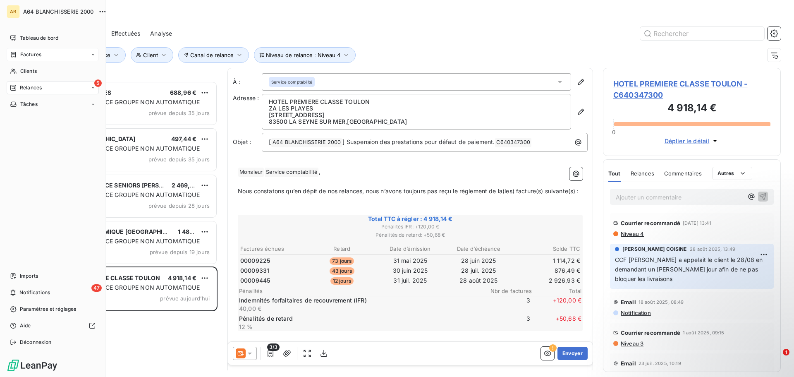
click at [26, 56] on span "Factures" at bounding box center [30, 54] width 21 height 7
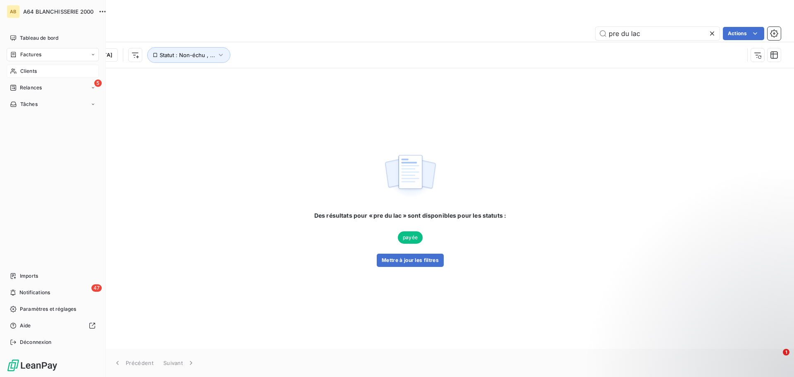
click at [48, 70] on div "Clients" at bounding box center [53, 71] width 92 height 13
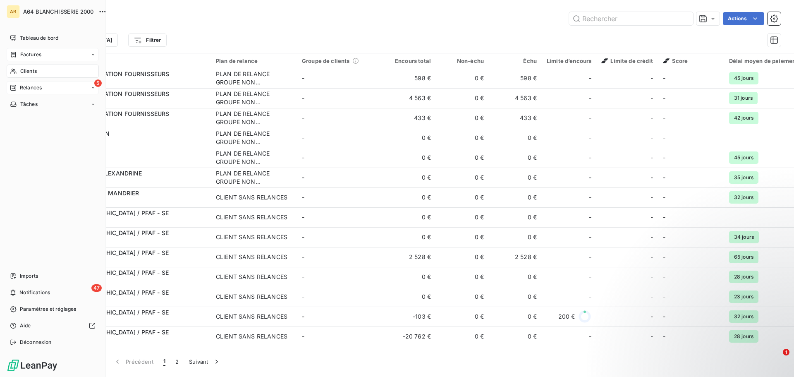
click at [43, 91] on div "5 Relances" at bounding box center [53, 87] width 92 height 13
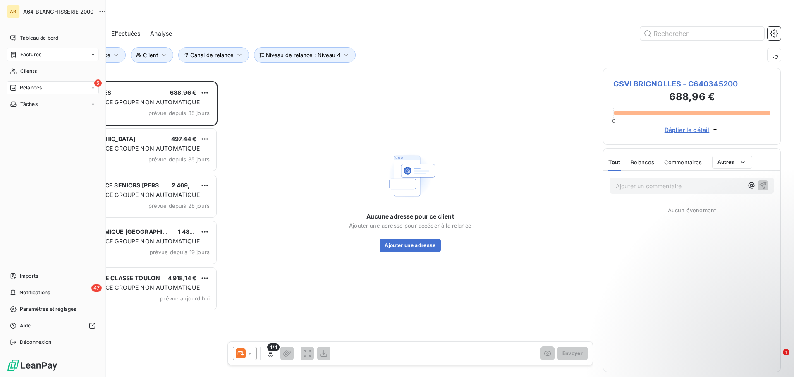
scroll to position [290, 172]
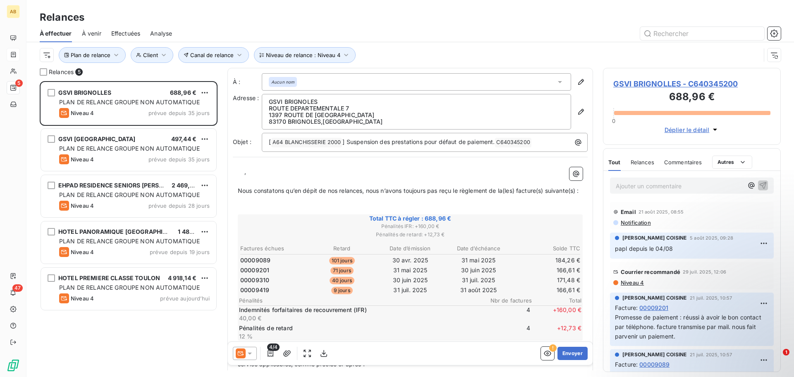
click at [83, 34] on span "À venir" at bounding box center [91, 33] width 19 height 8
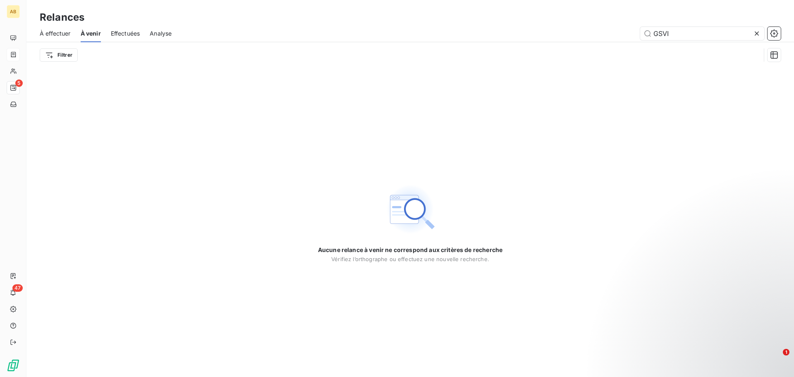
click at [760, 32] on icon at bounding box center [757, 33] width 8 height 8
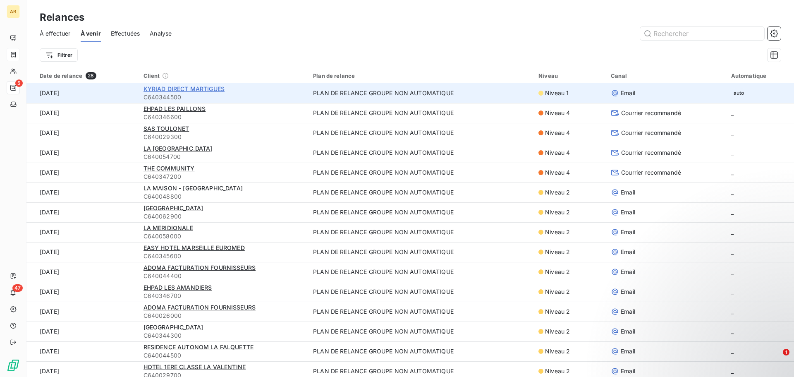
click at [200, 89] on span "KYRIAD DIRECT MARTIGUES" at bounding box center [184, 88] width 81 height 7
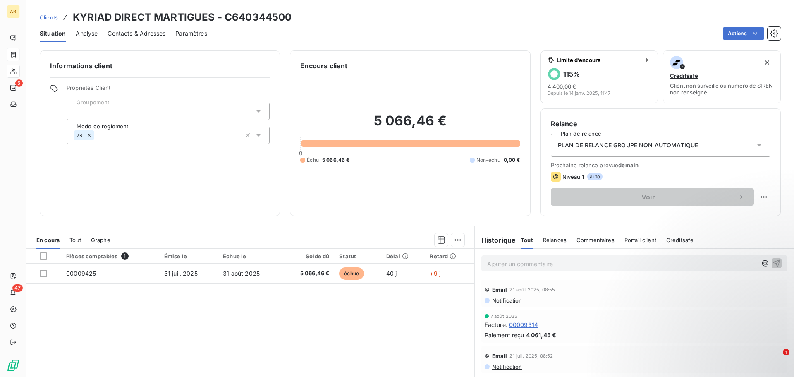
click at [85, 33] on span "Analyse" at bounding box center [87, 33] width 22 height 8
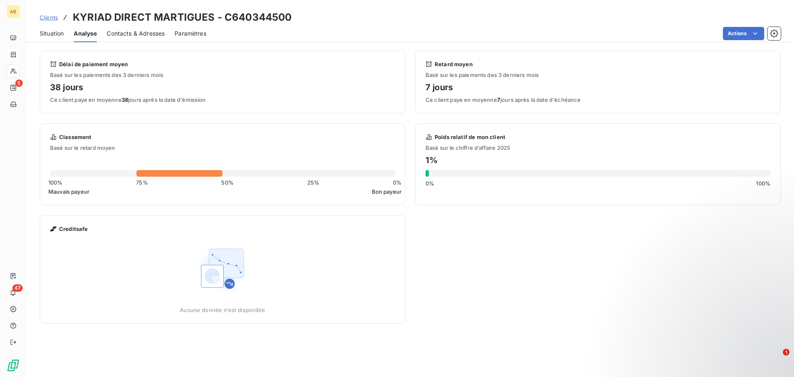
click at [140, 36] on span "Contacts & Adresses" at bounding box center [136, 33] width 58 height 8
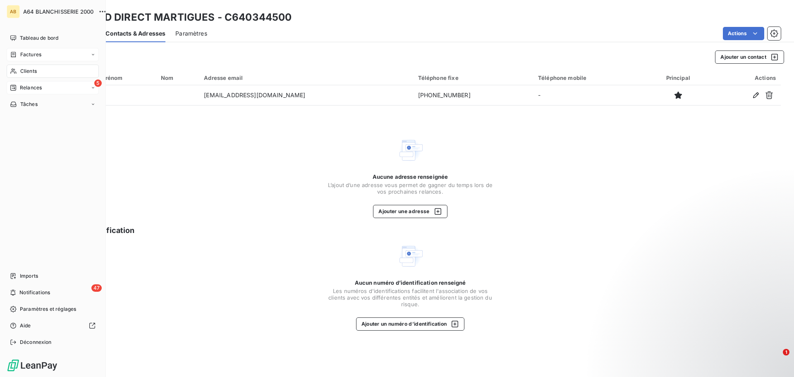
click at [31, 89] on span "Relances" at bounding box center [31, 87] width 22 height 7
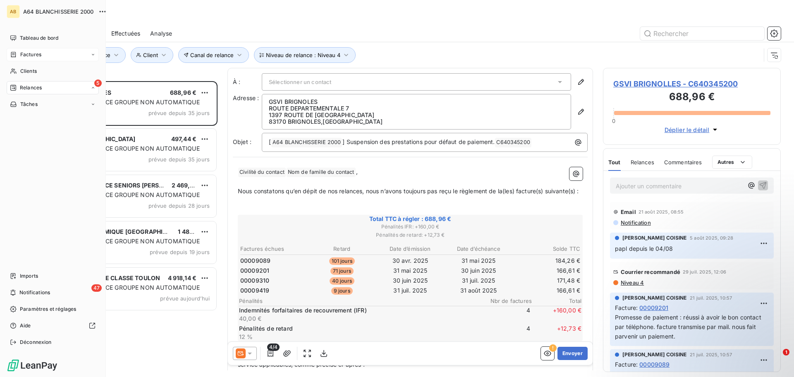
scroll to position [290, 172]
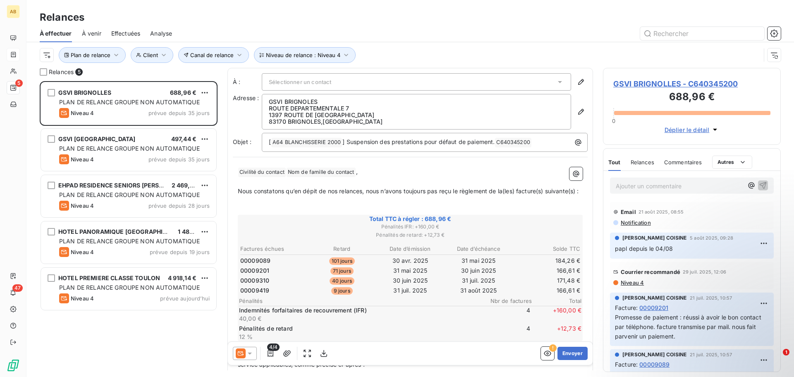
click at [126, 32] on span "Effectuées" at bounding box center [125, 33] width 29 height 8
